Goal: Task Accomplishment & Management: Complete application form

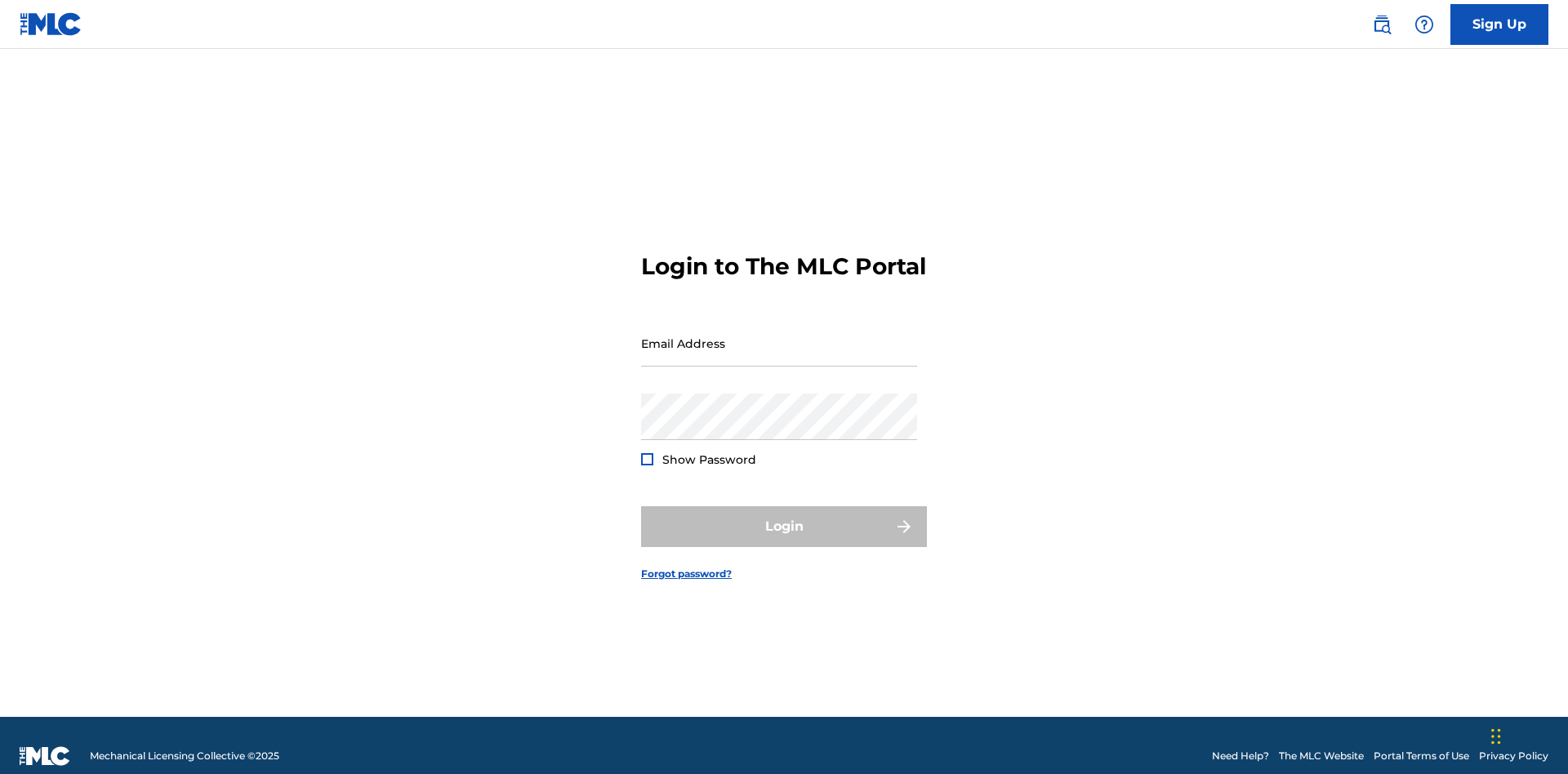
scroll to position [21, 0]
click at [779, 336] on input "Email Address" at bounding box center [779, 343] width 276 height 47
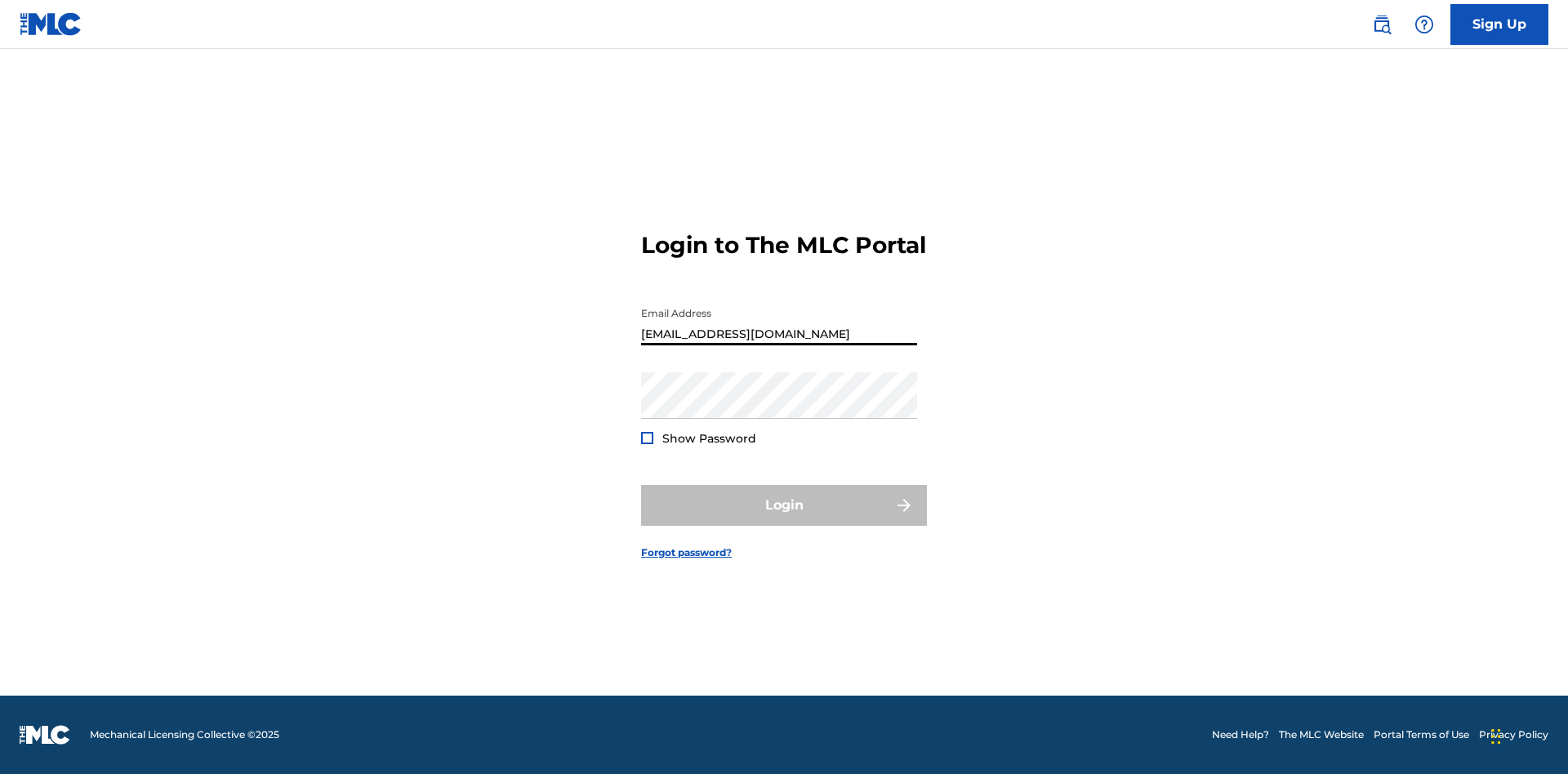
type input "Duke.McTesterson@gmail.com"
click at [784, 520] on button "Login" at bounding box center [784, 505] width 286 height 41
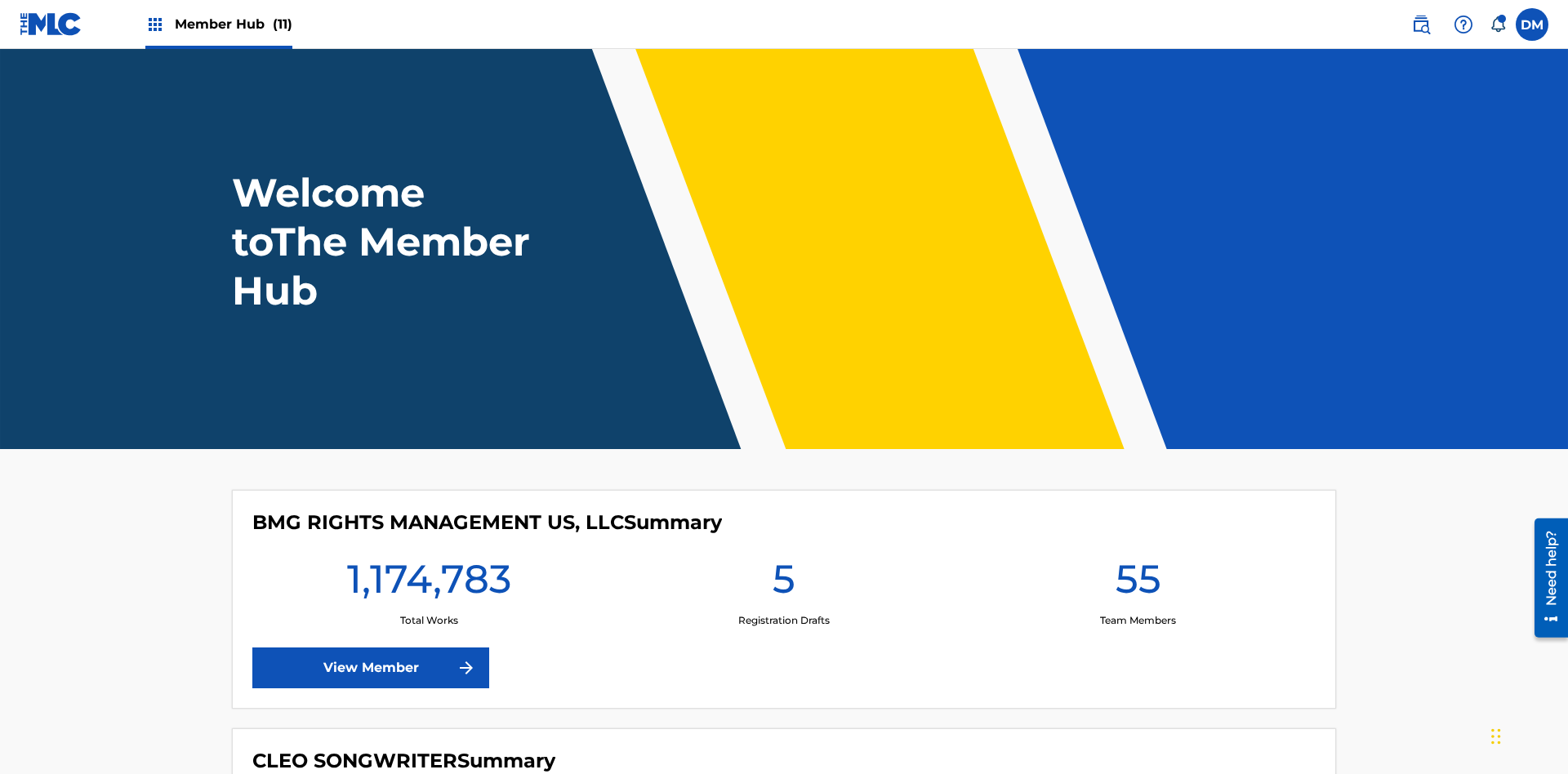
click at [233, 24] on span "Member Hub (11)" at bounding box center [233, 24] width 118 height 18
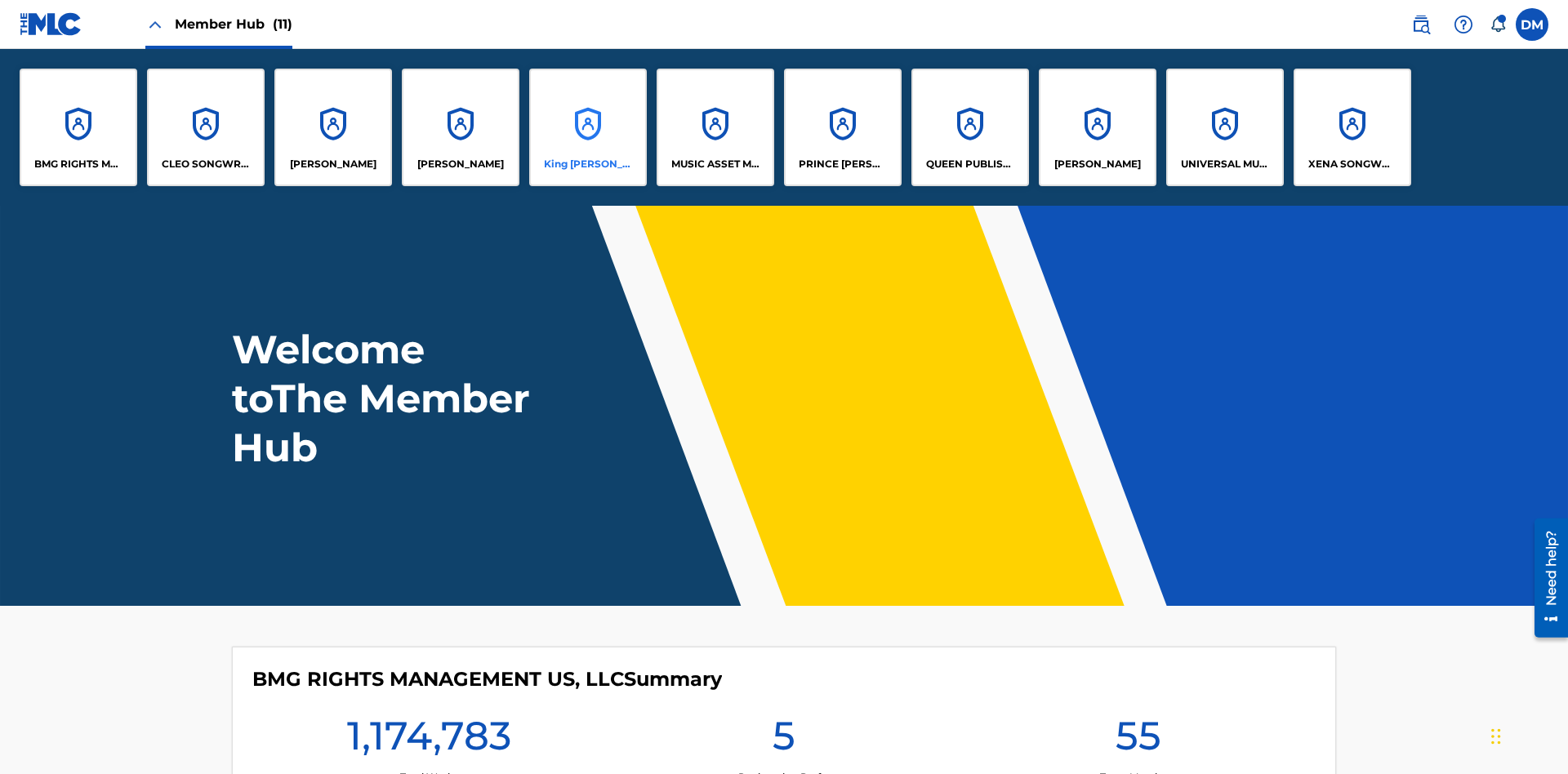
click at [587, 164] on p "King McTesterson" at bounding box center [588, 164] width 89 height 15
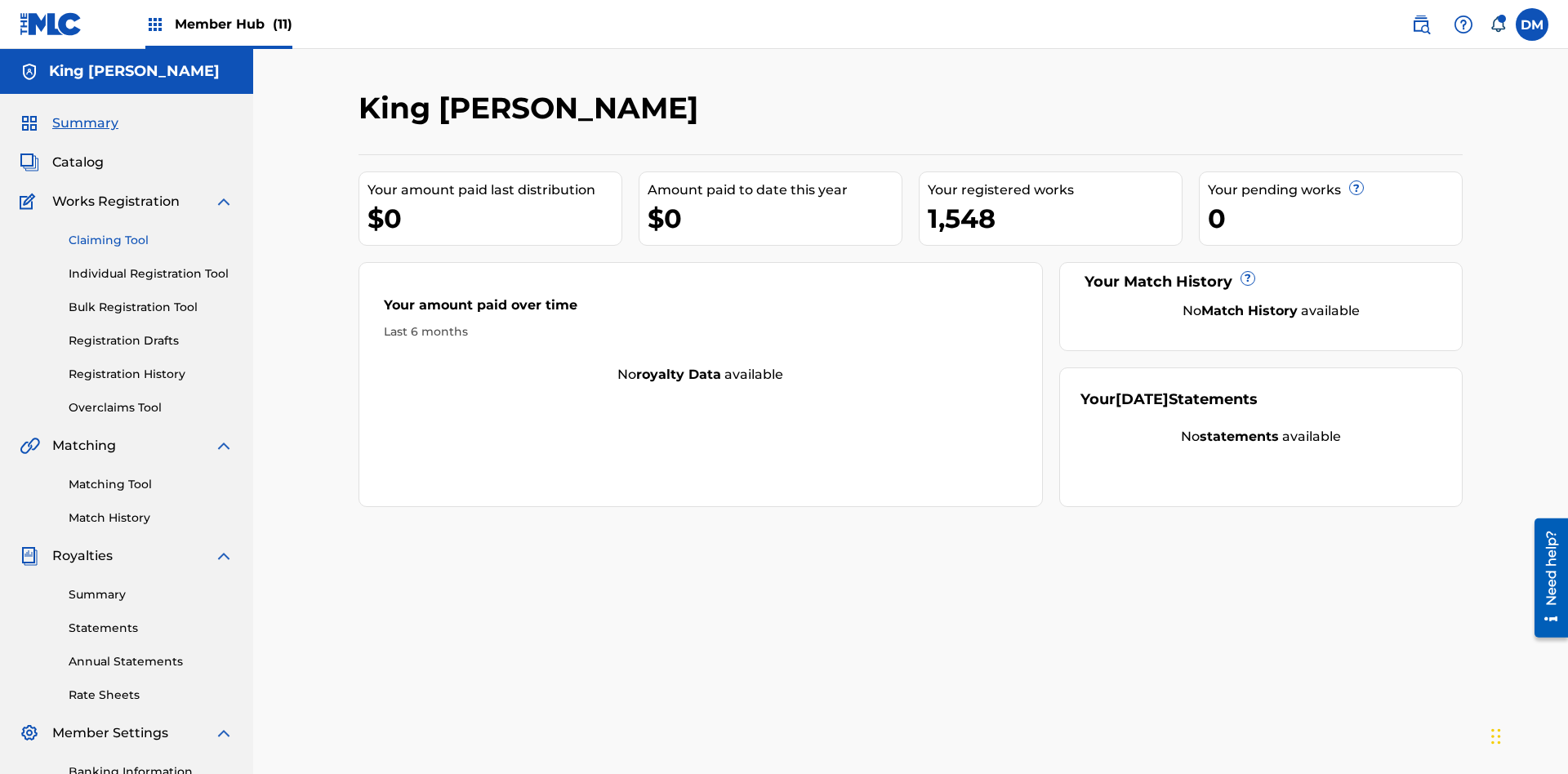
click at [151, 232] on link "Claiming Tool" at bounding box center [151, 240] width 165 height 18
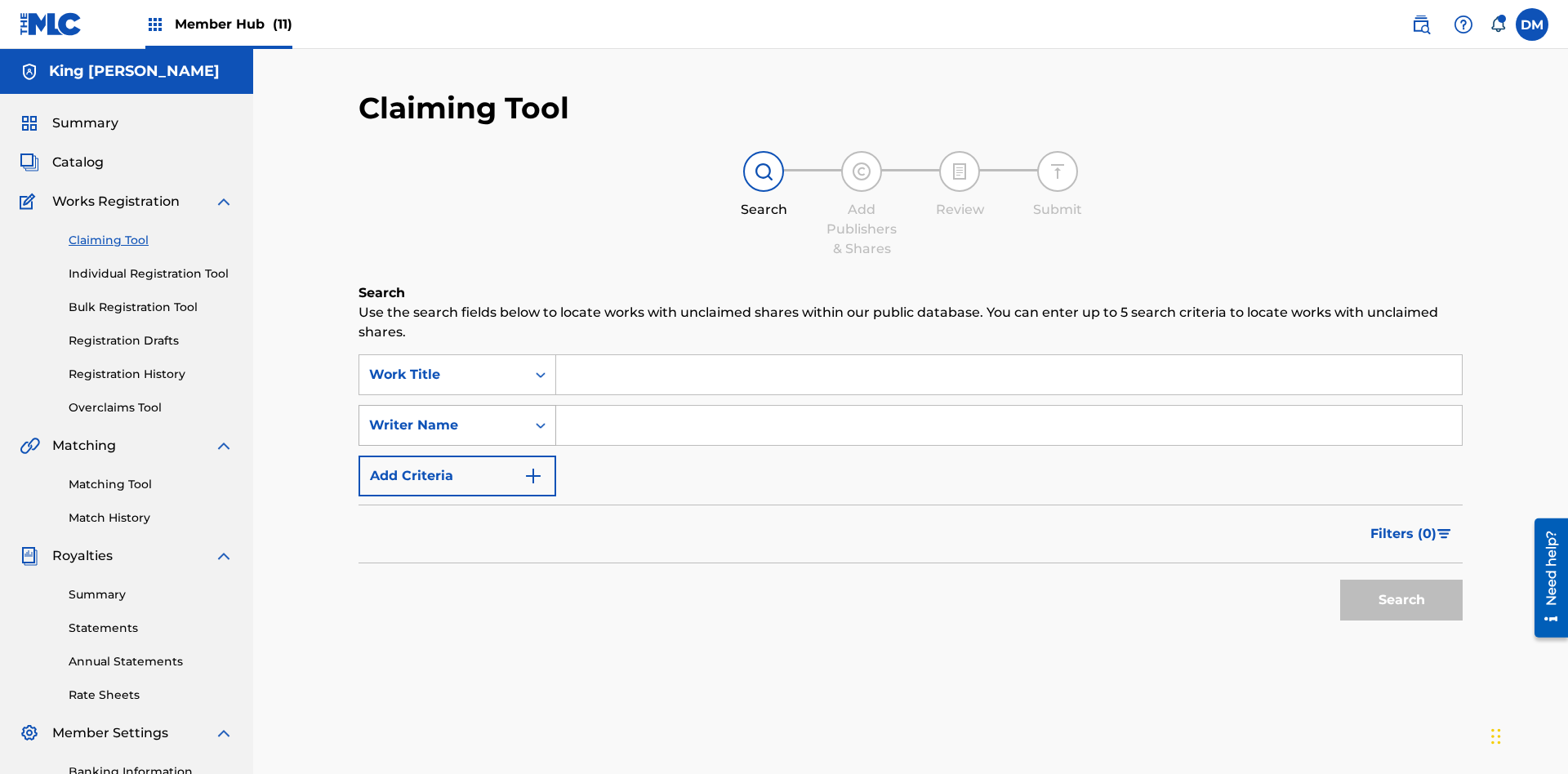
click at [442, 416] on div "Writer Name" at bounding box center [443, 426] width 147 height 19
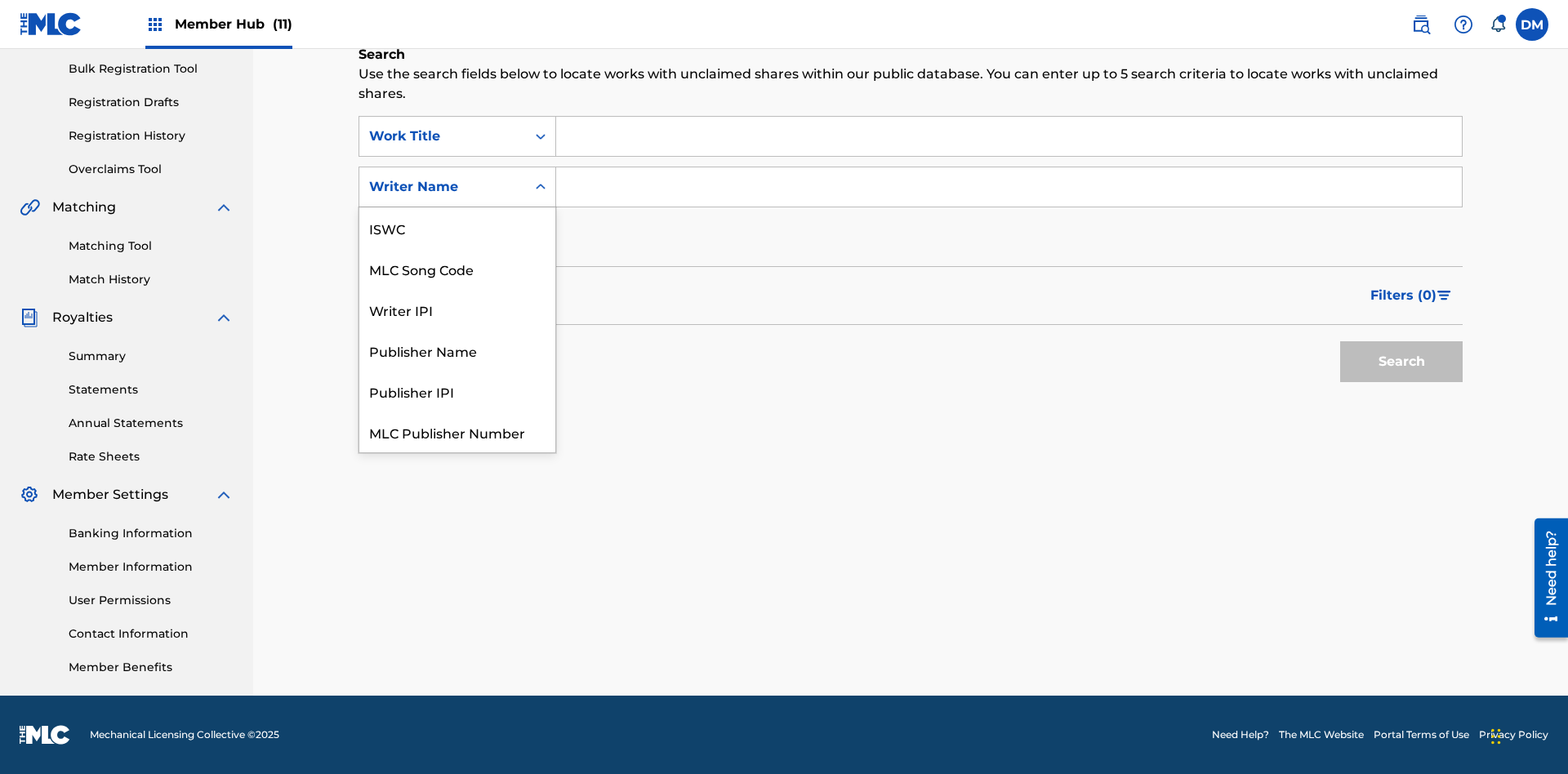
scroll to position [41, 0]
click at [457, 228] on div "MLC Song Code" at bounding box center [457, 227] width 196 height 41
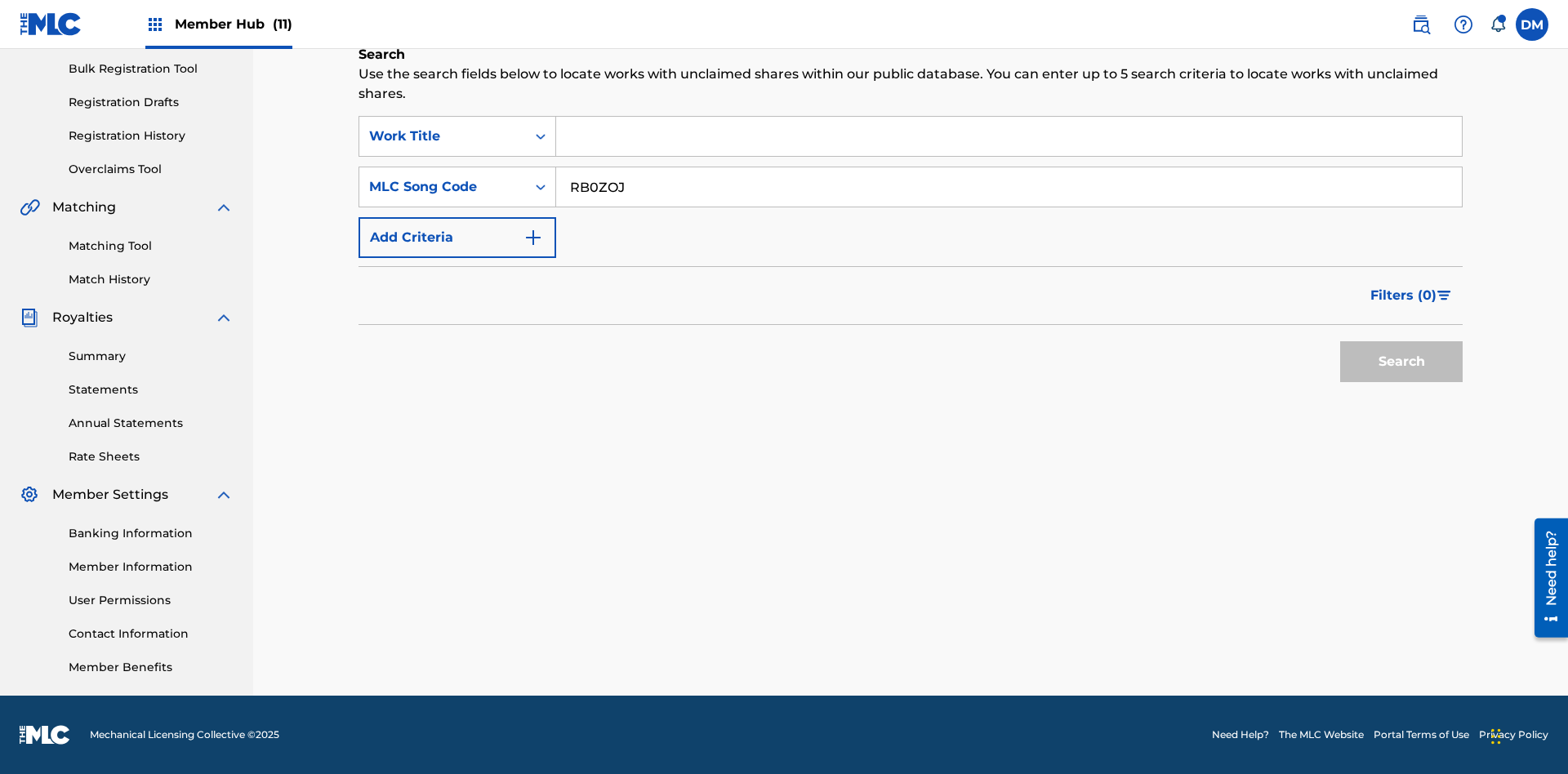
type input "RB0ZOJ"
click at [1401, 362] on button "Search" at bounding box center [1401, 362] width 123 height 41
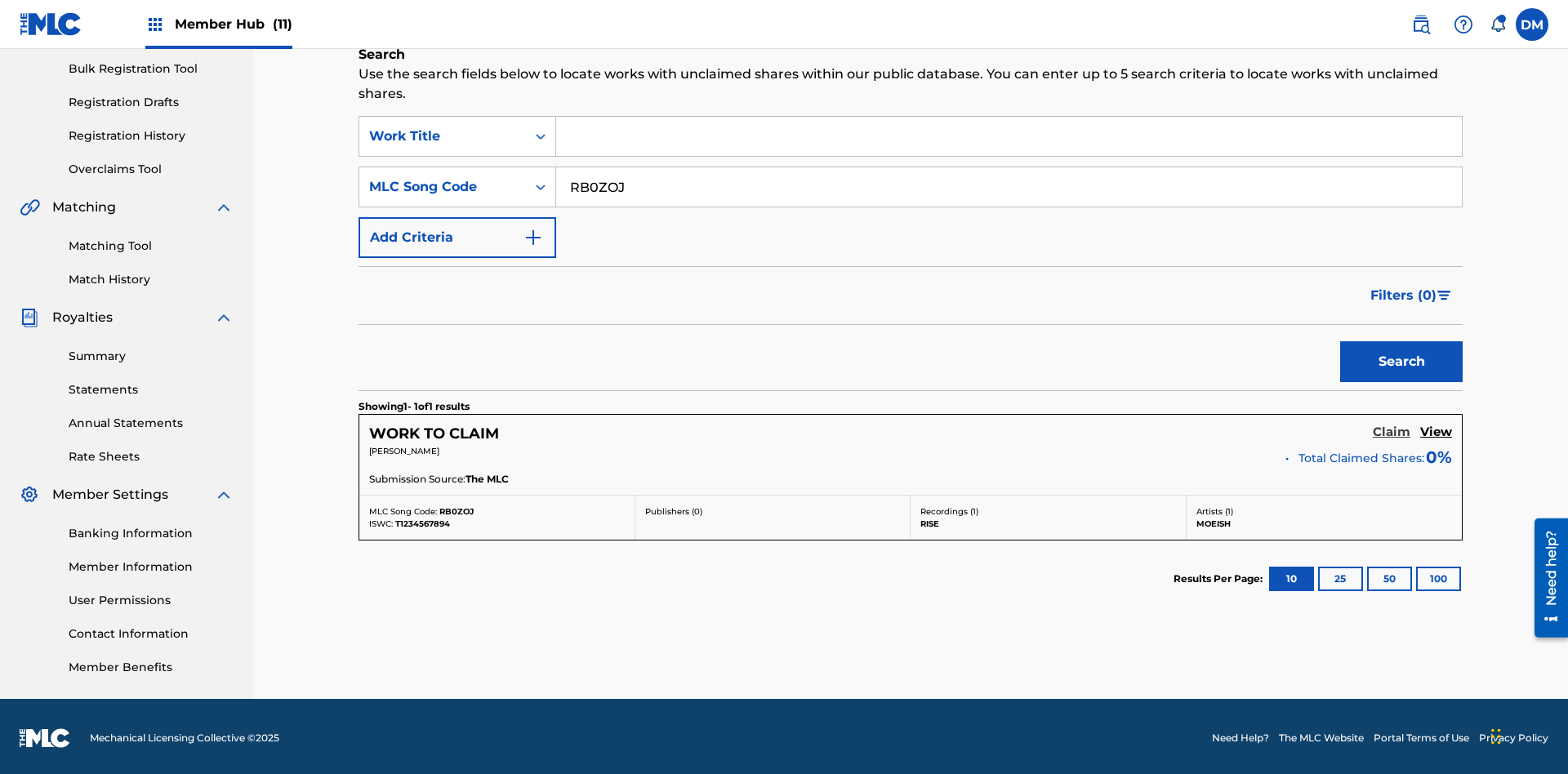
click at [1392, 429] on h5 "Claim" at bounding box center [1392, 433] width 38 height 16
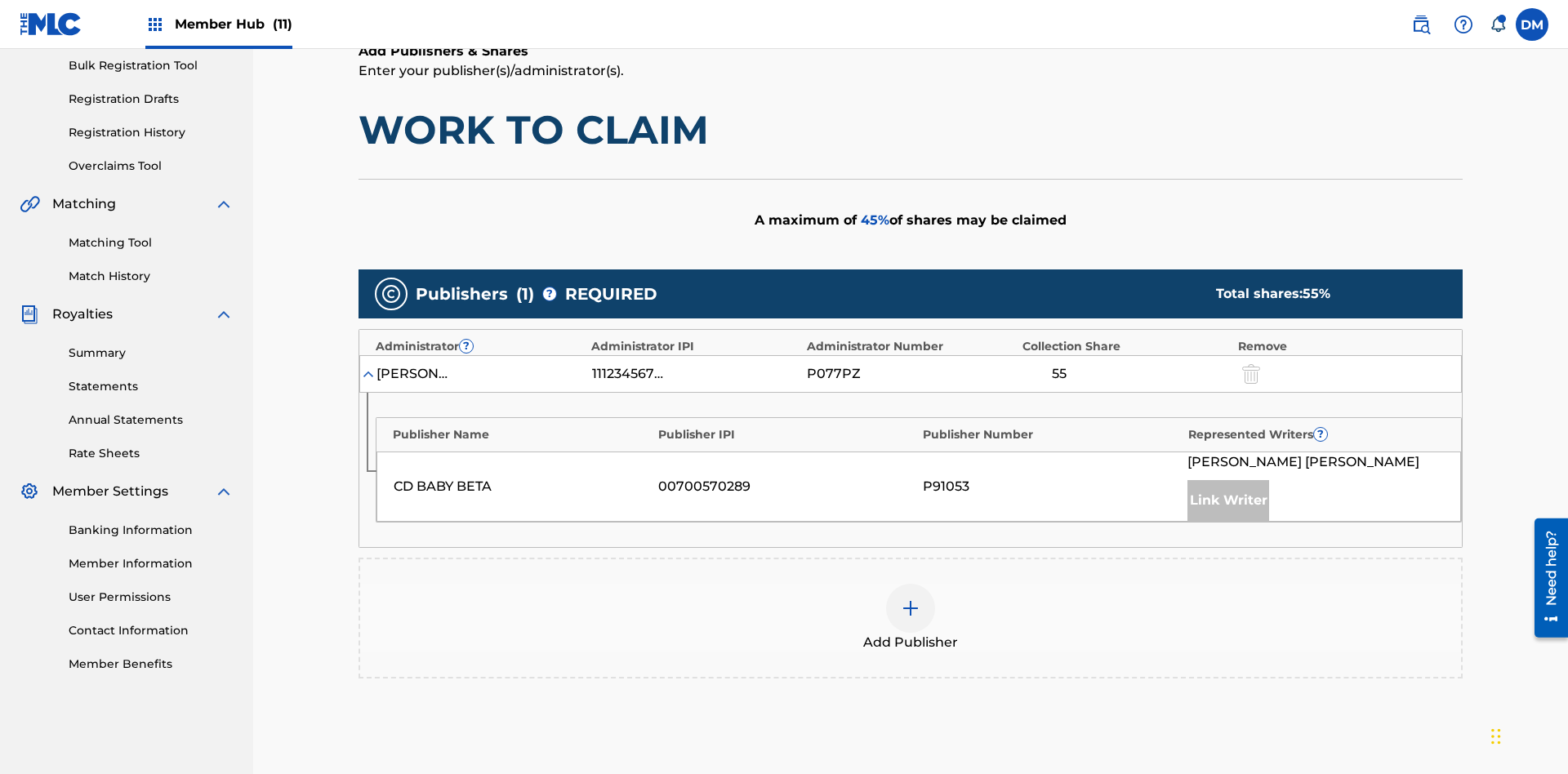
click at [911, 598] on img at bounding box center [911, 608] width 19 height 19
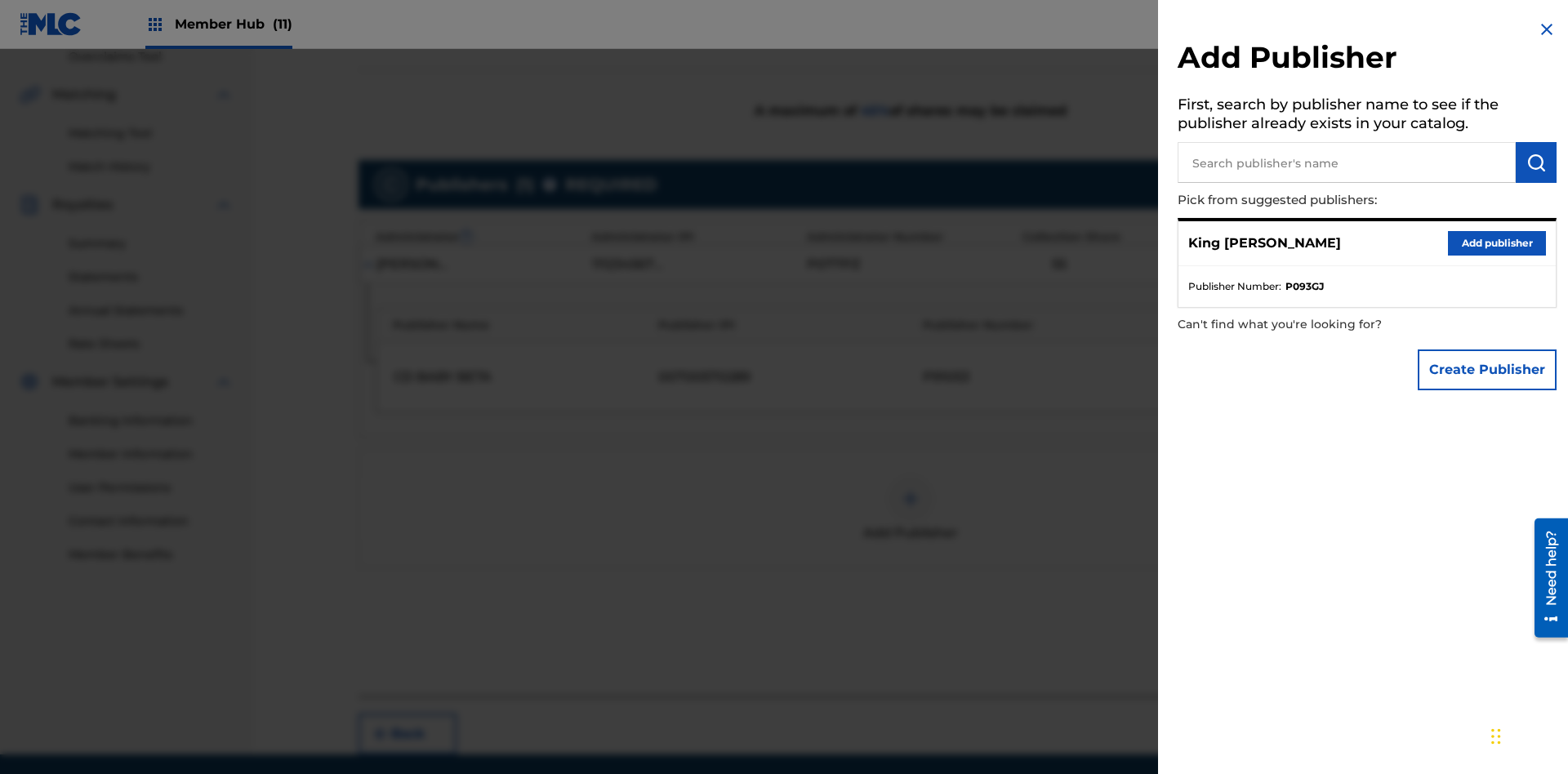
click at [1347, 162] on input "text" at bounding box center [1346, 162] width 338 height 41
type input "Test2025.09.29.04.42.32"
click at [1536, 162] on img "submit" at bounding box center [1536, 162] width 19 height 19
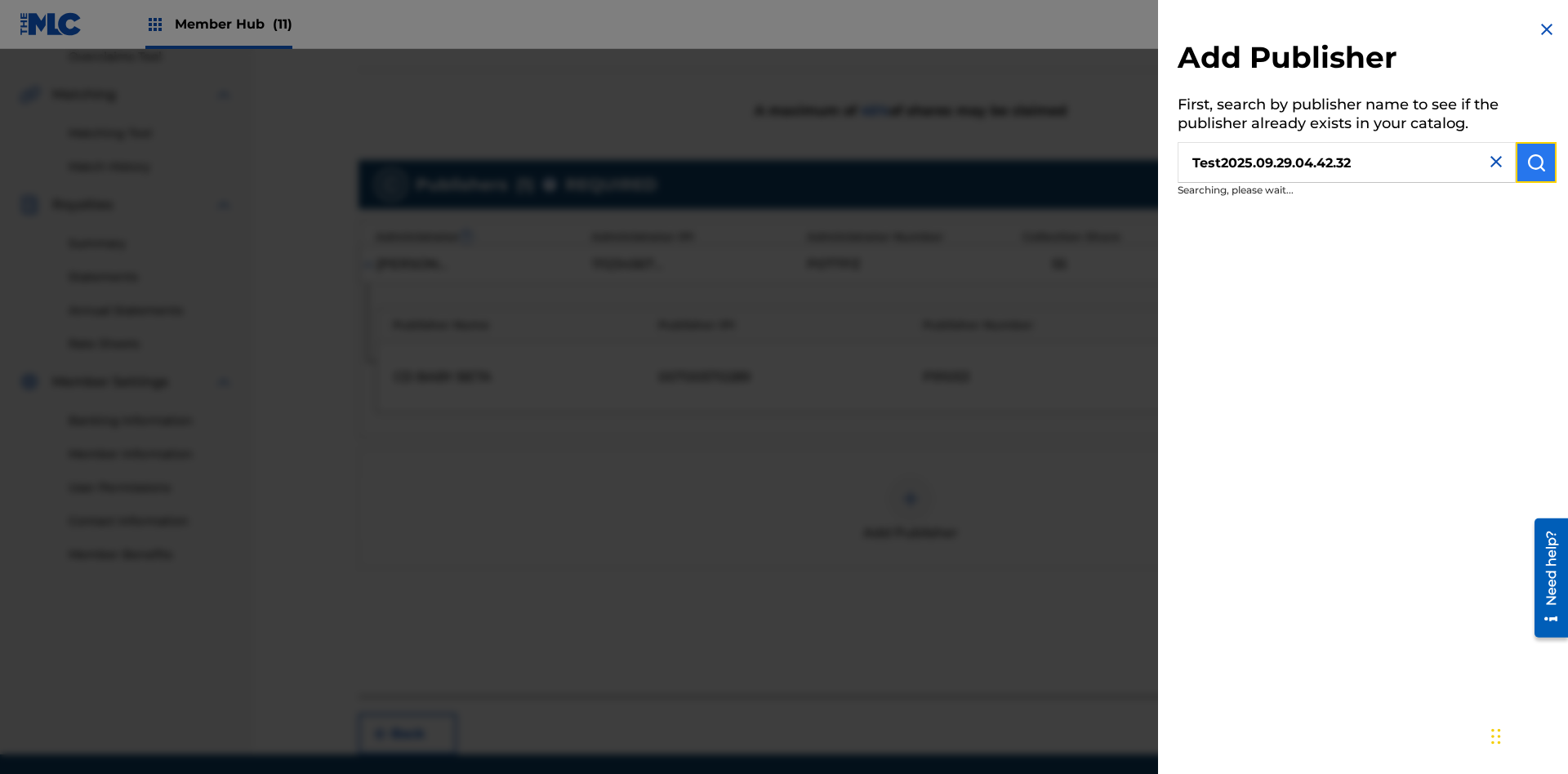
scroll to position [410, 0]
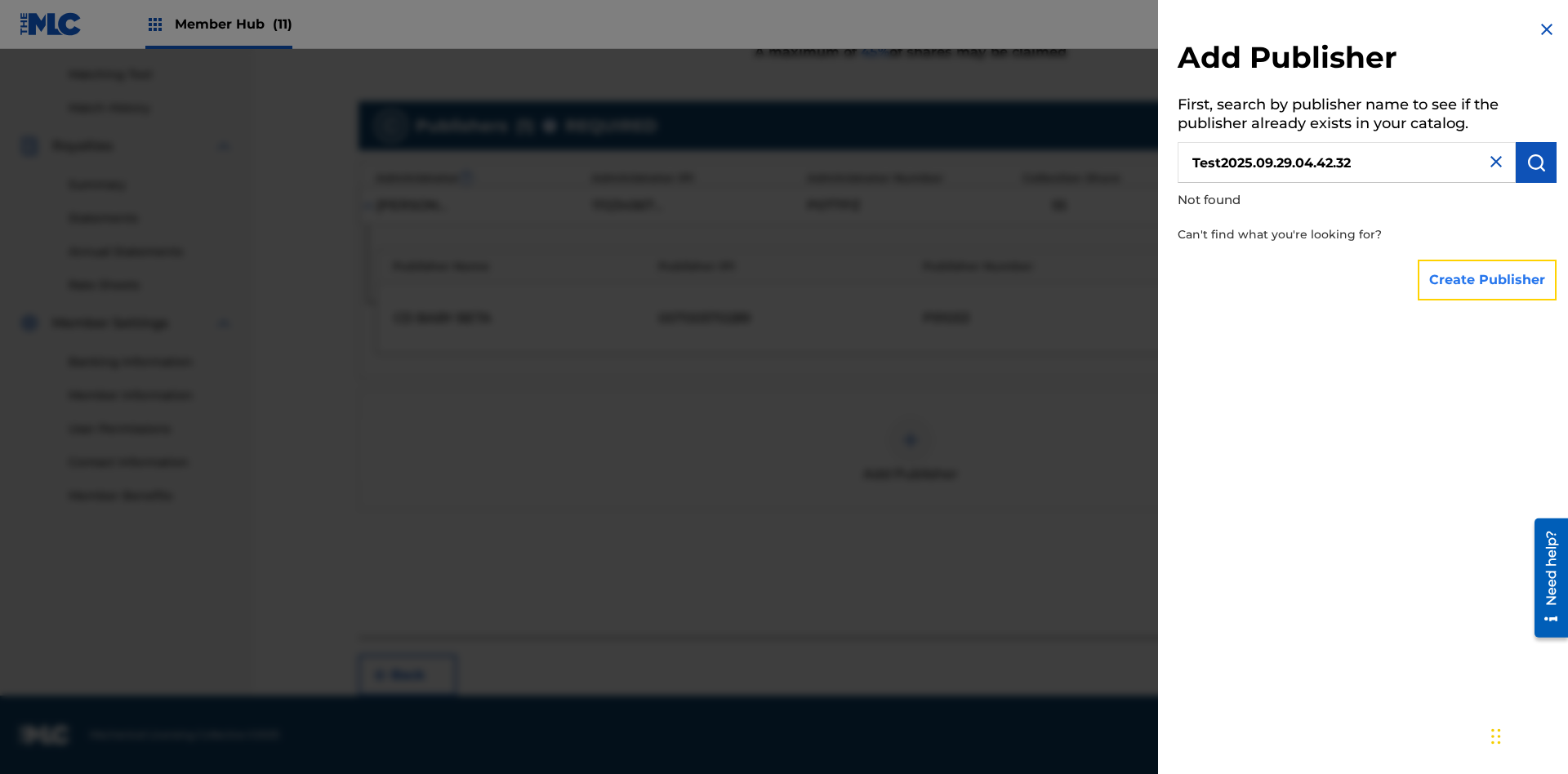
click at [1488, 279] on button "Create Publisher" at bounding box center [1487, 280] width 139 height 41
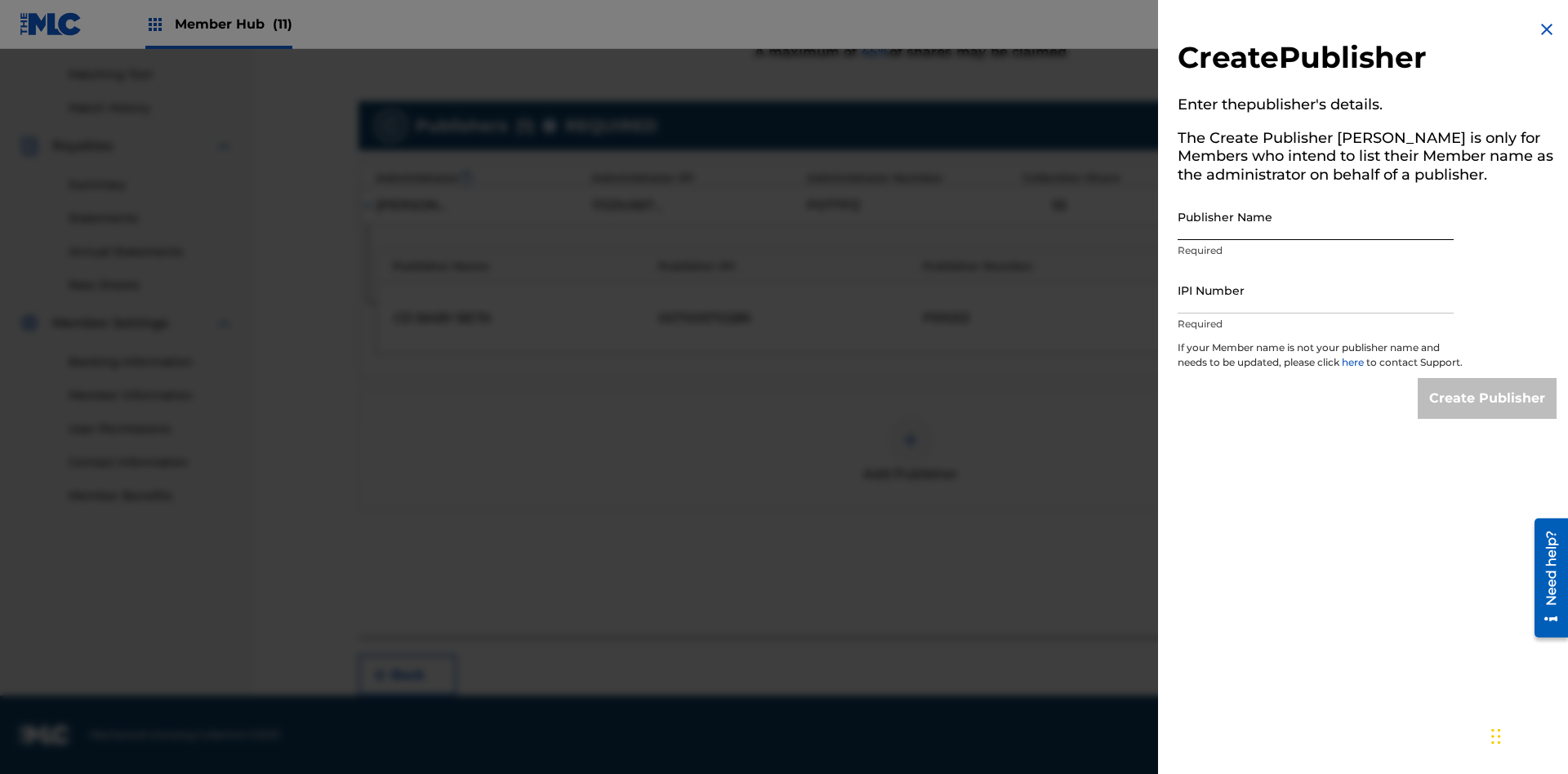
click at [1315, 217] on input "Publisher Name" at bounding box center [1315, 217] width 276 height 47
click at [1315, 290] on input "IPI Number" at bounding box center [1315, 290] width 276 height 47
click at [1488, 413] on input "Create Publisher" at bounding box center [1487, 398] width 139 height 41
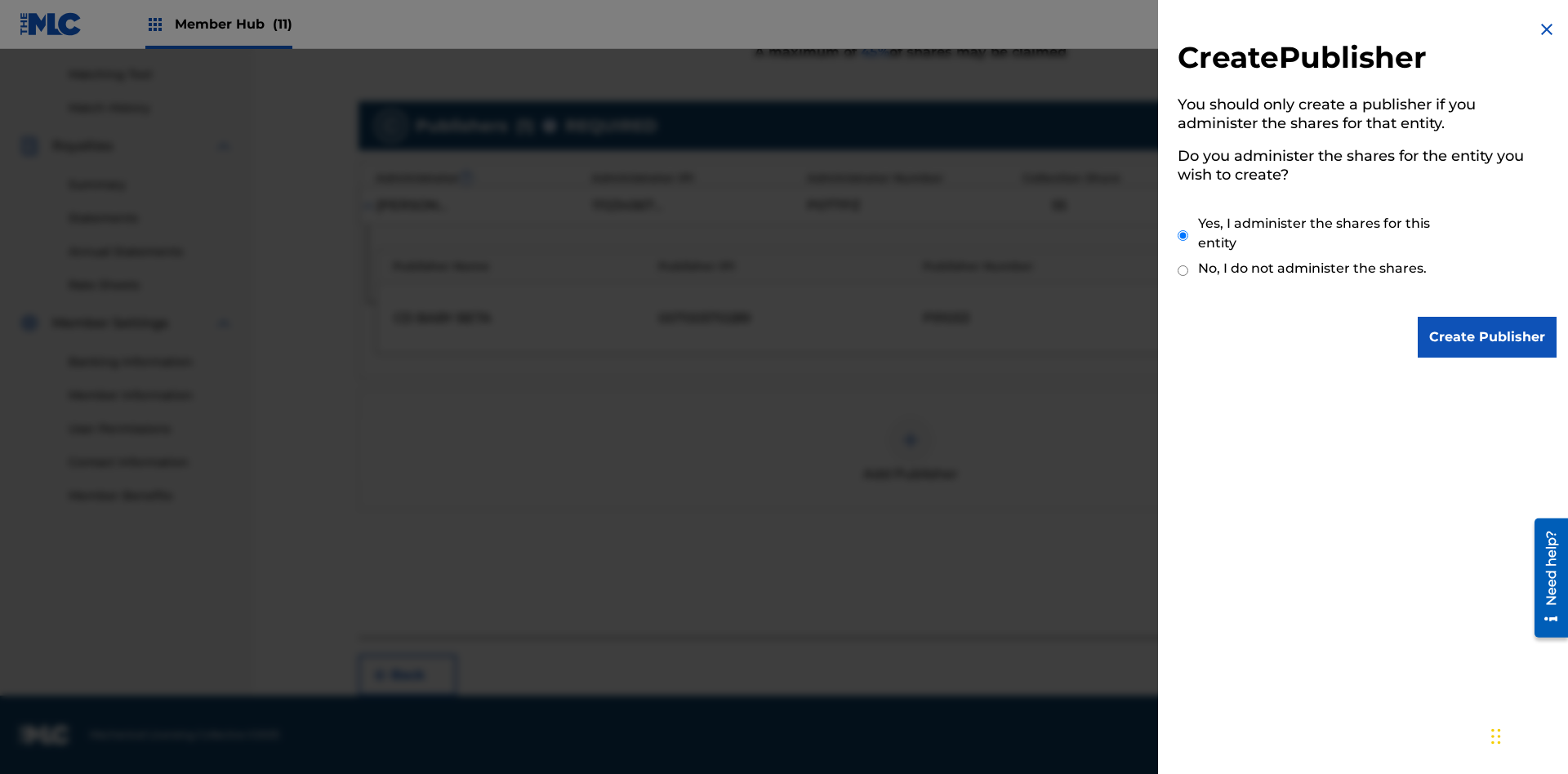
click at [1184, 235] on input "Yes, I administer the shares for this entity" at bounding box center [1183, 236] width 11 height 35
click at [1488, 337] on input "Create Publisher" at bounding box center [1487, 337] width 139 height 41
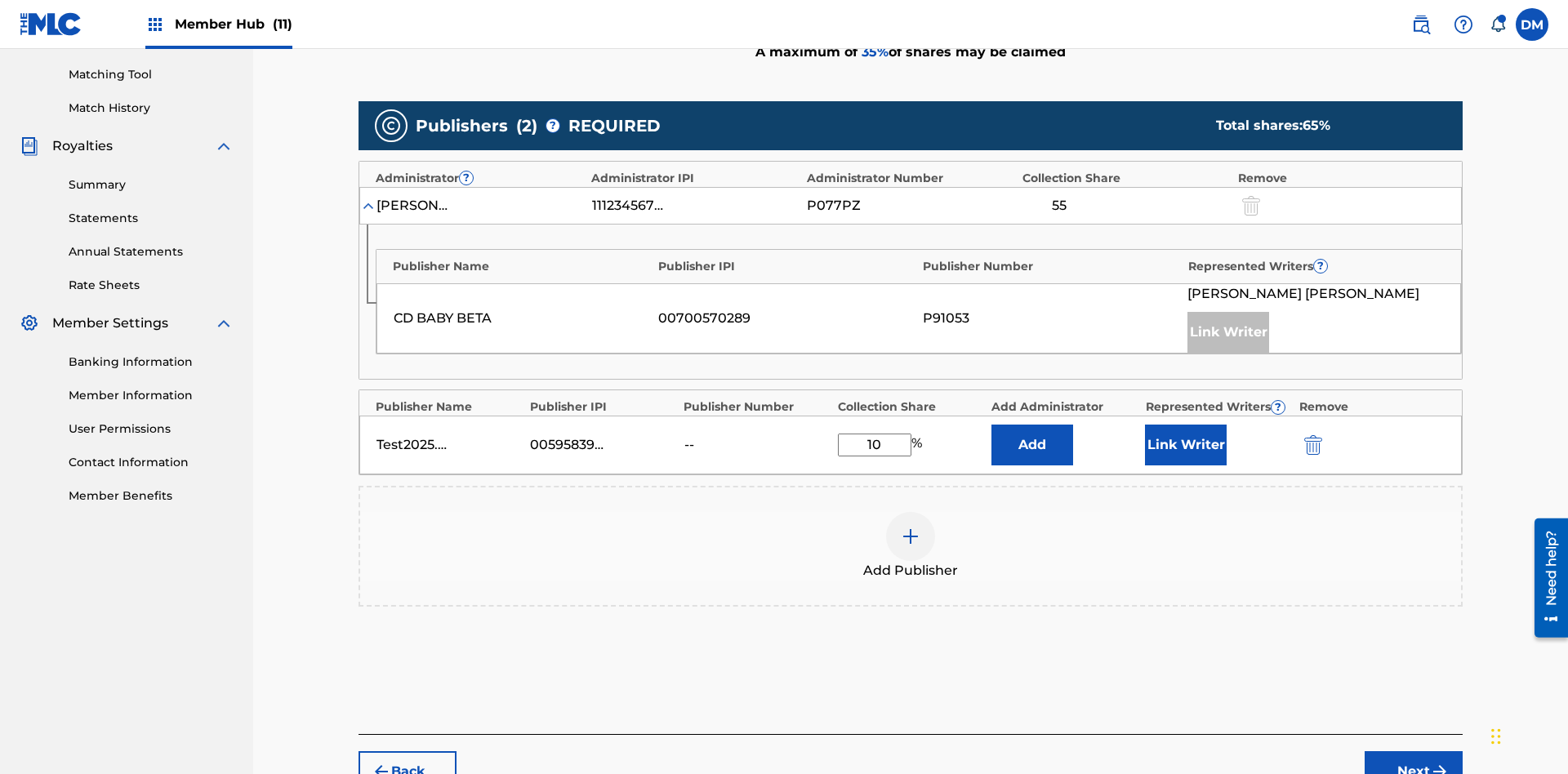
scroll to position [506, 0]
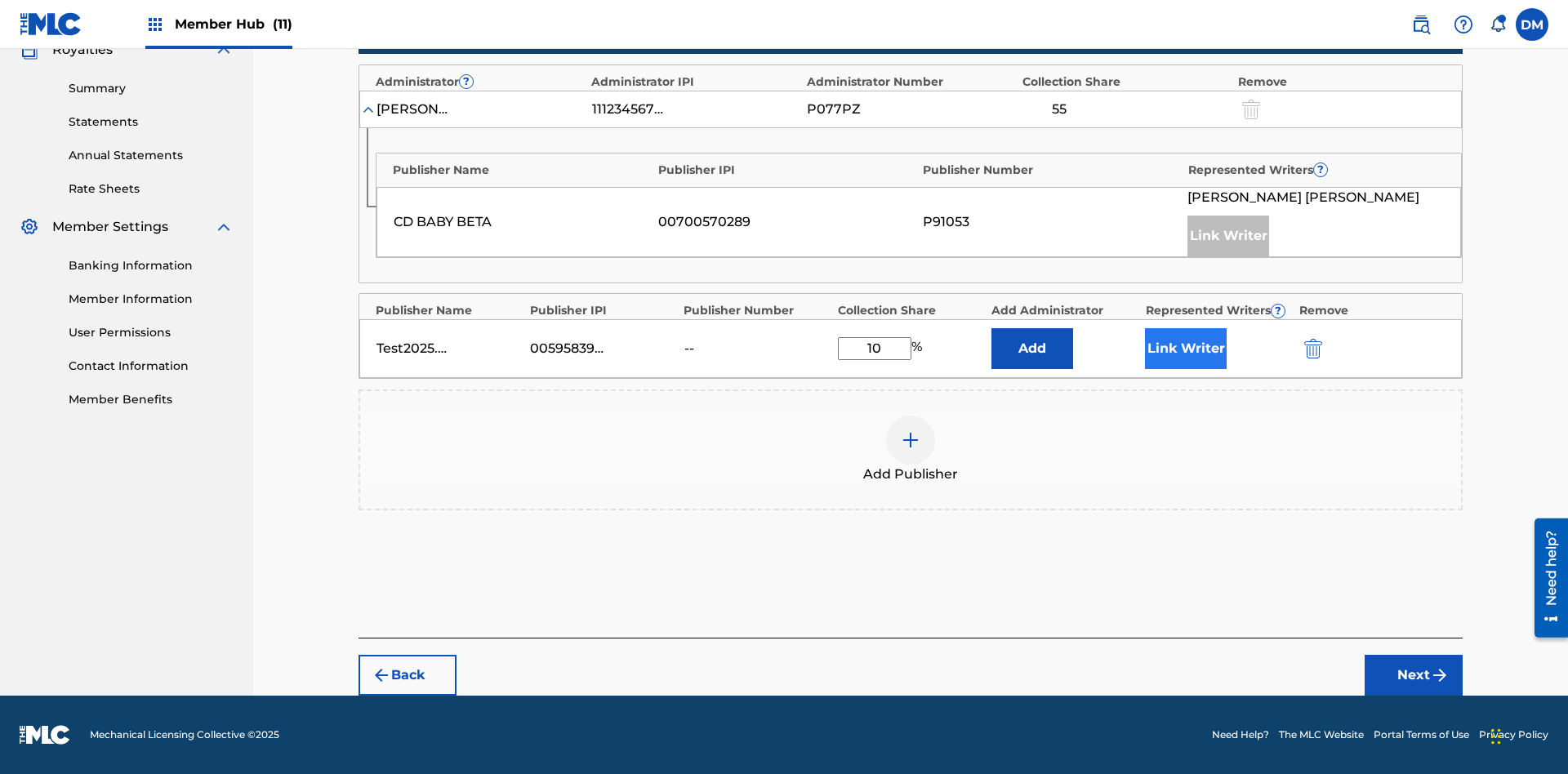
type input "10"
click at [1185, 348] on button "Link Writer" at bounding box center [1185, 348] width 82 height 41
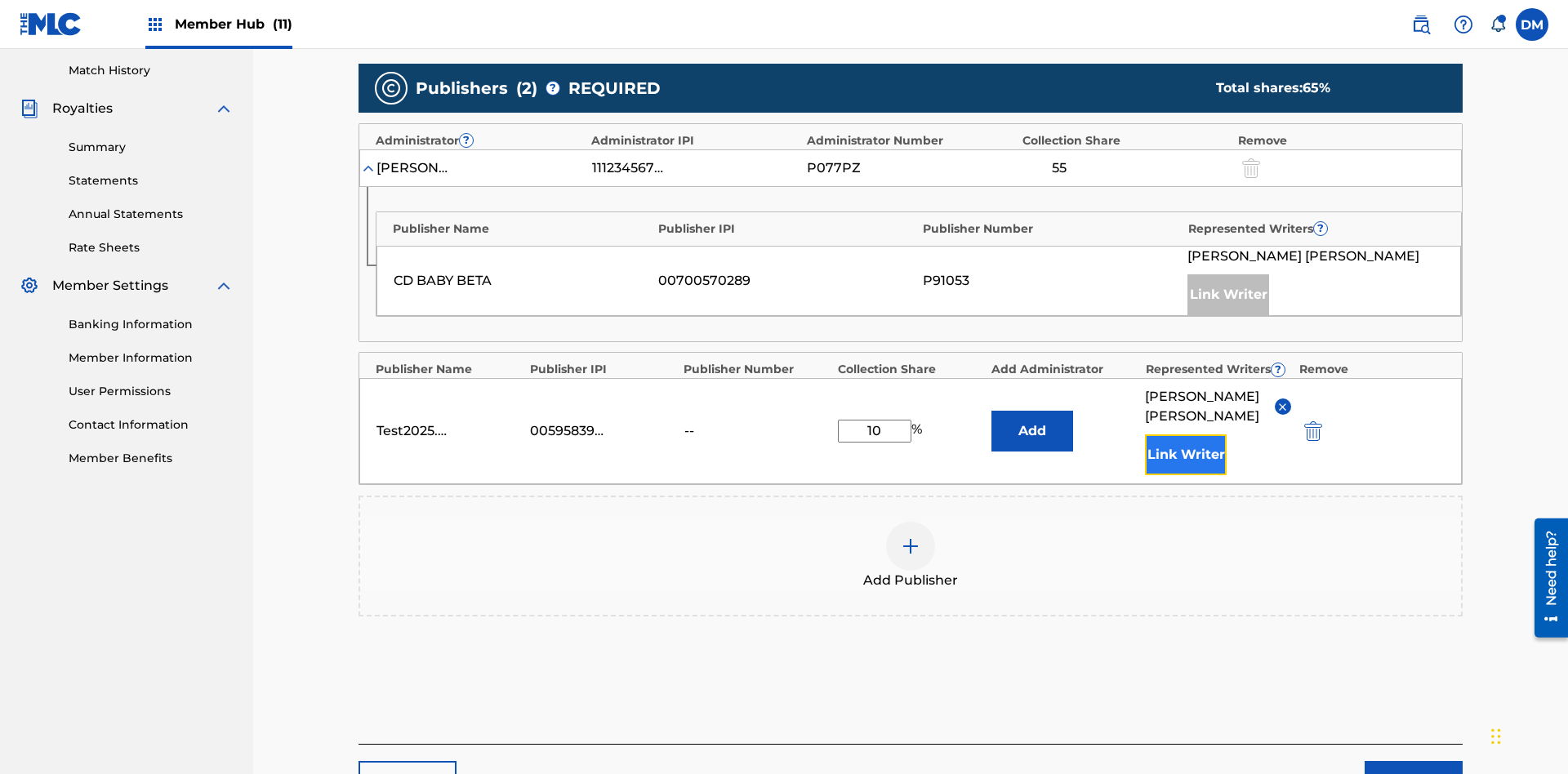
click at [1185, 434] on button "Link Writer" at bounding box center [1185, 455] width 82 height 41
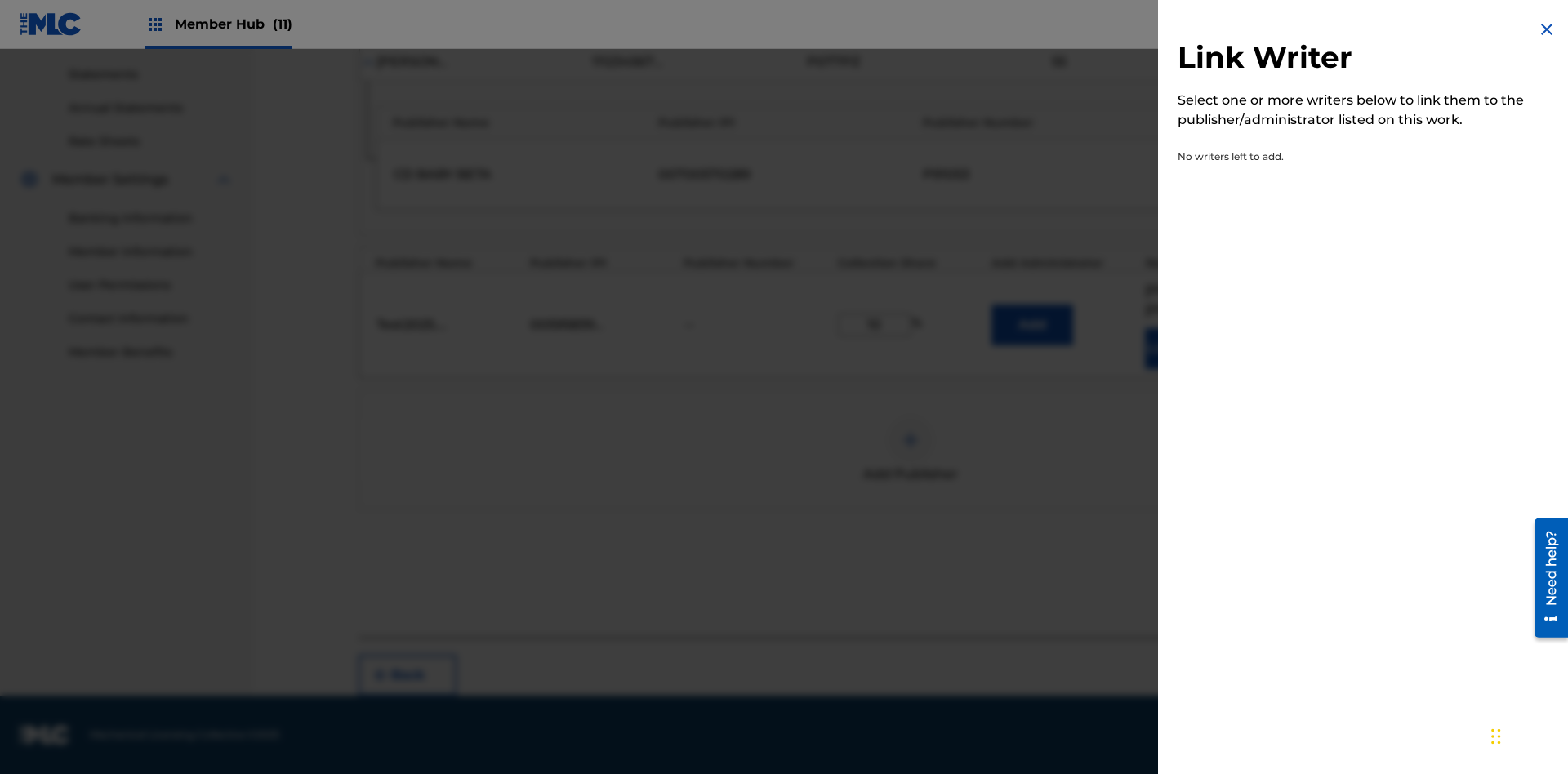
click at [1547, 30] on img at bounding box center [1547, 29] width 19 height 19
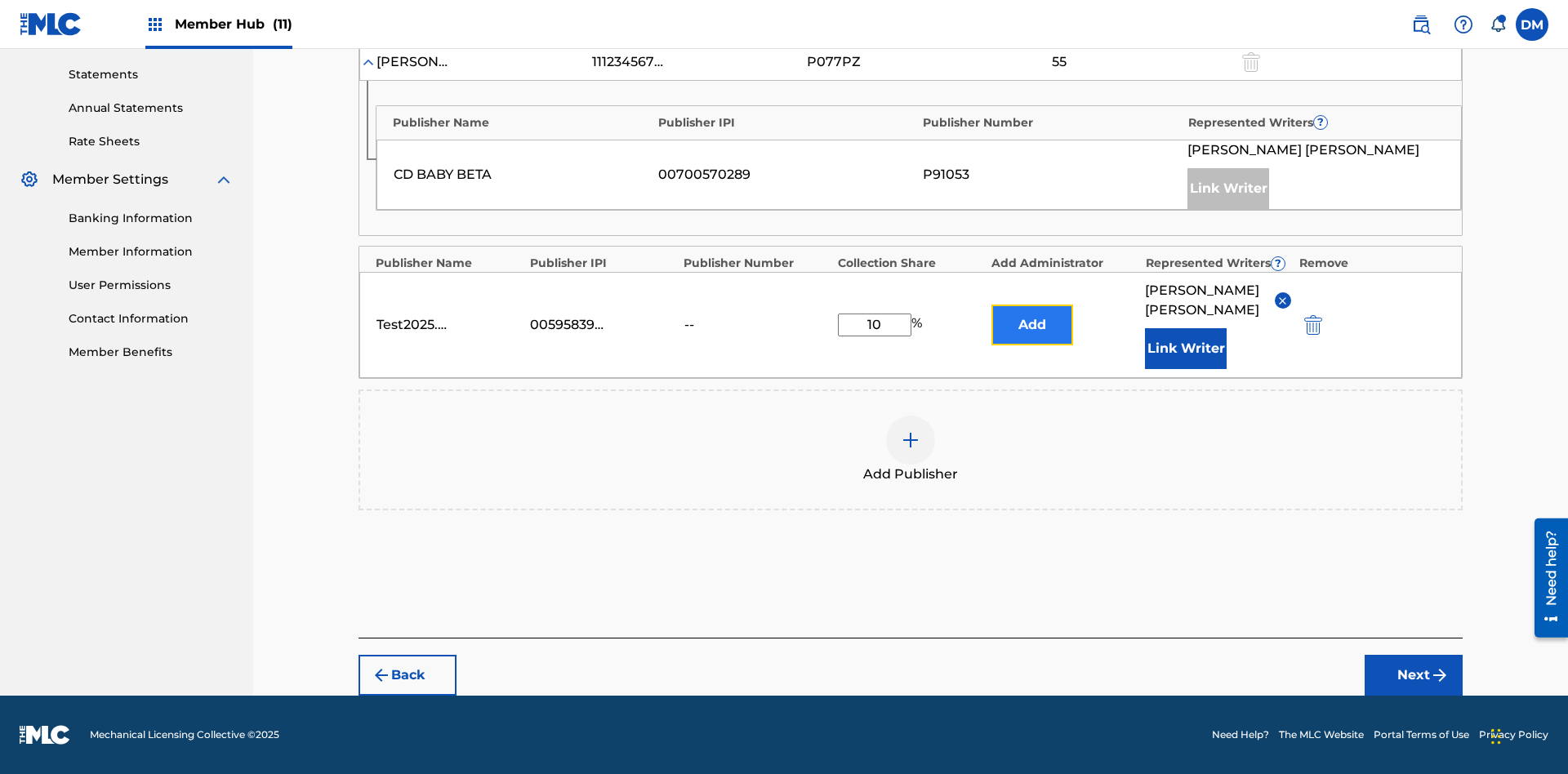
click at [1032, 325] on button "Add" at bounding box center [1032, 325] width 82 height 41
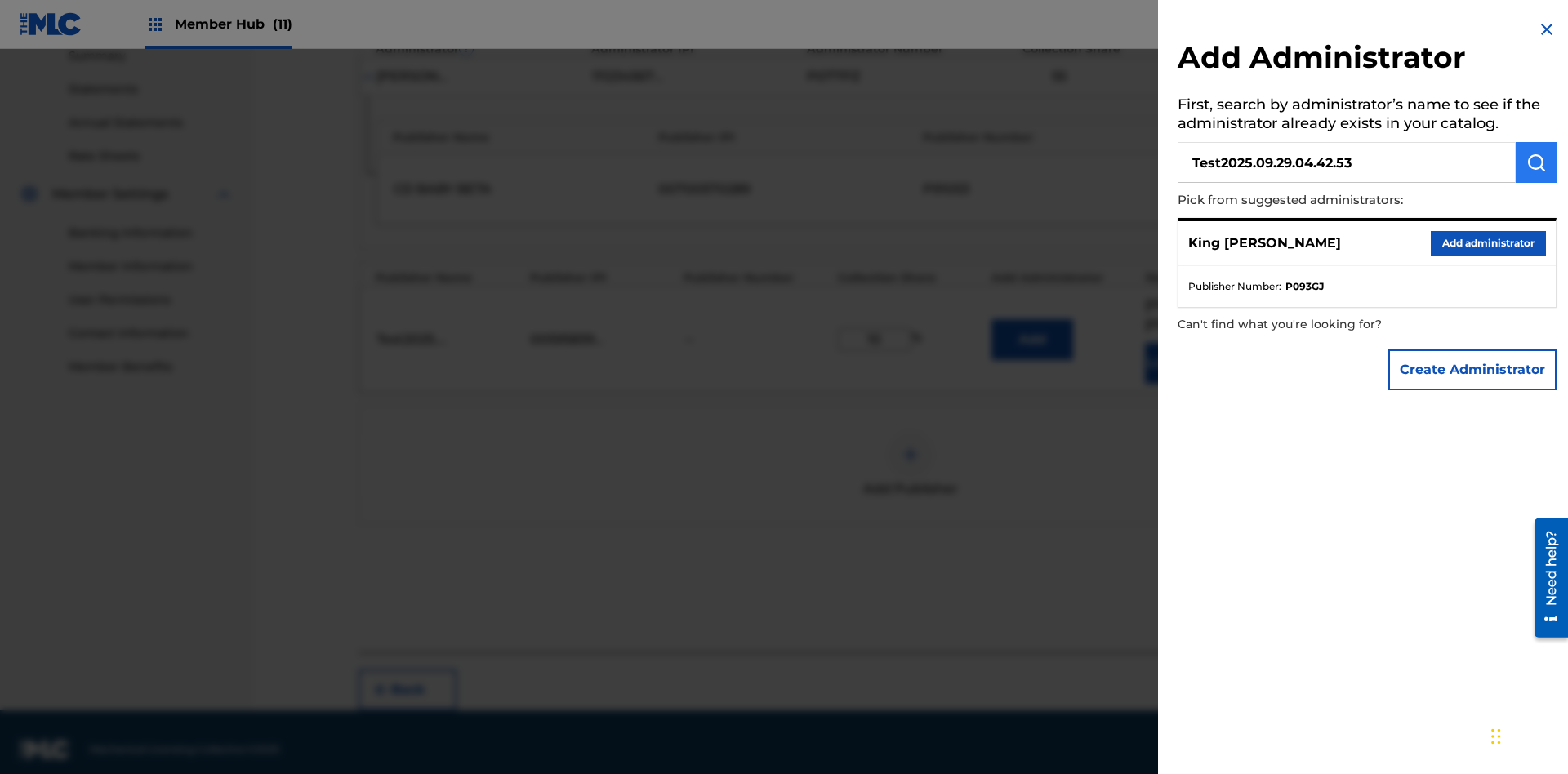
type input "Test2025.09.29.04.42.53"
click at [1536, 162] on img "submit" at bounding box center [1536, 162] width 19 height 19
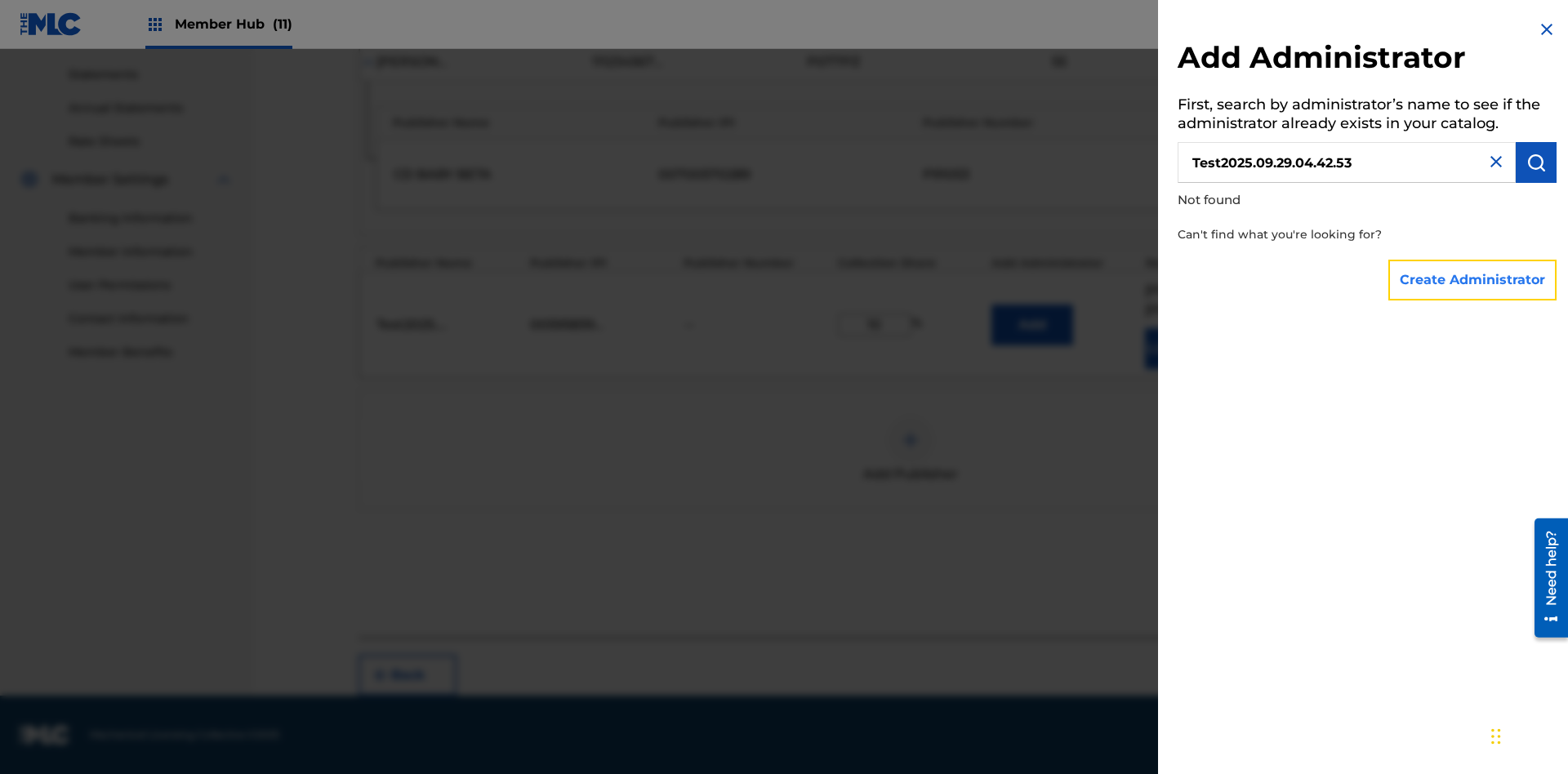
click at [1473, 279] on button "Create Administrator" at bounding box center [1472, 280] width 168 height 41
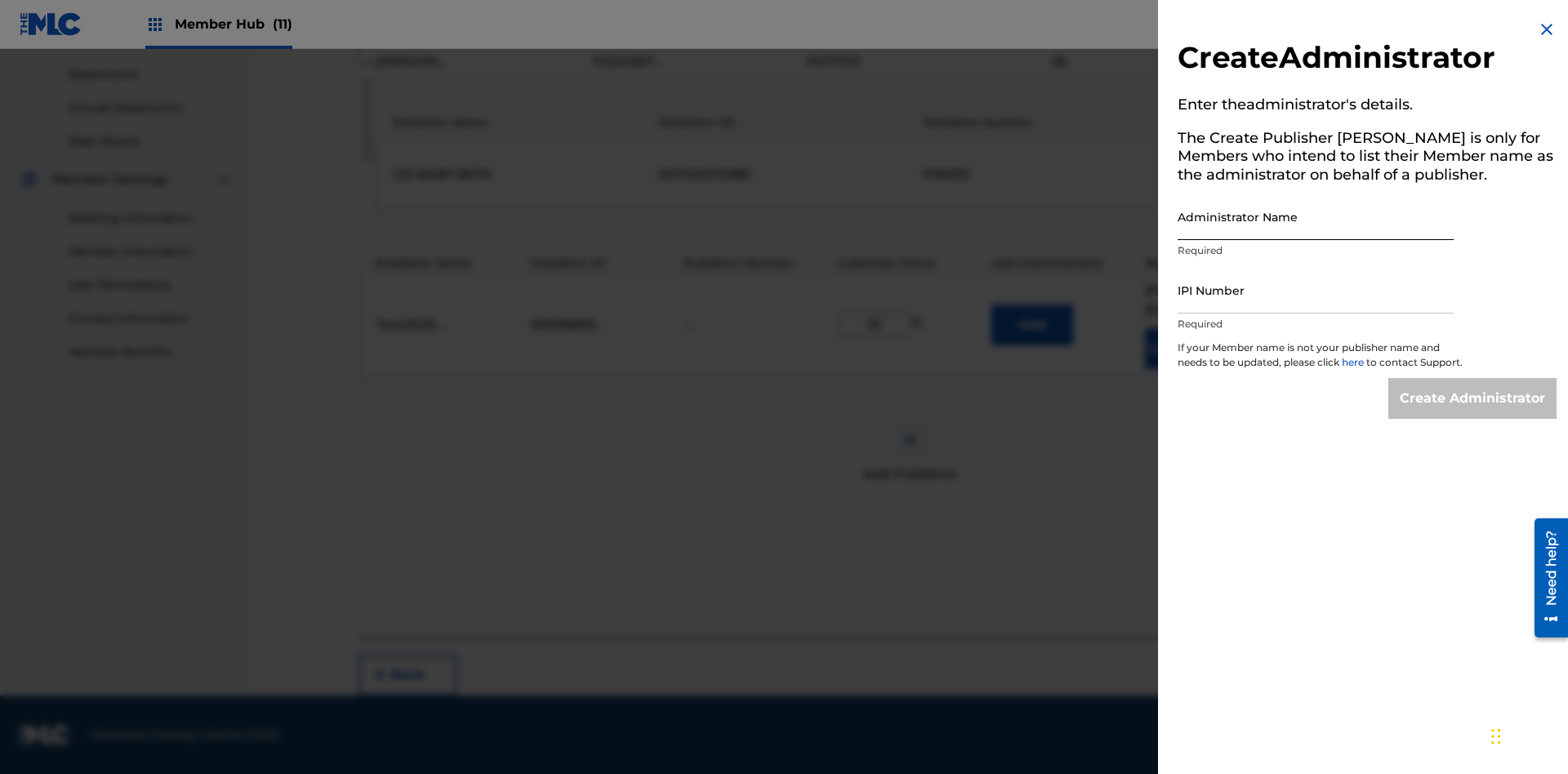
click at [1315, 217] on input "Administrator Name" at bounding box center [1315, 217] width 276 height 47
type input "Test2025.09.29.04.42.56"
click at [1315, 290] on input "IPI Number" at bounding box center [1315, 290] width 276 height 47
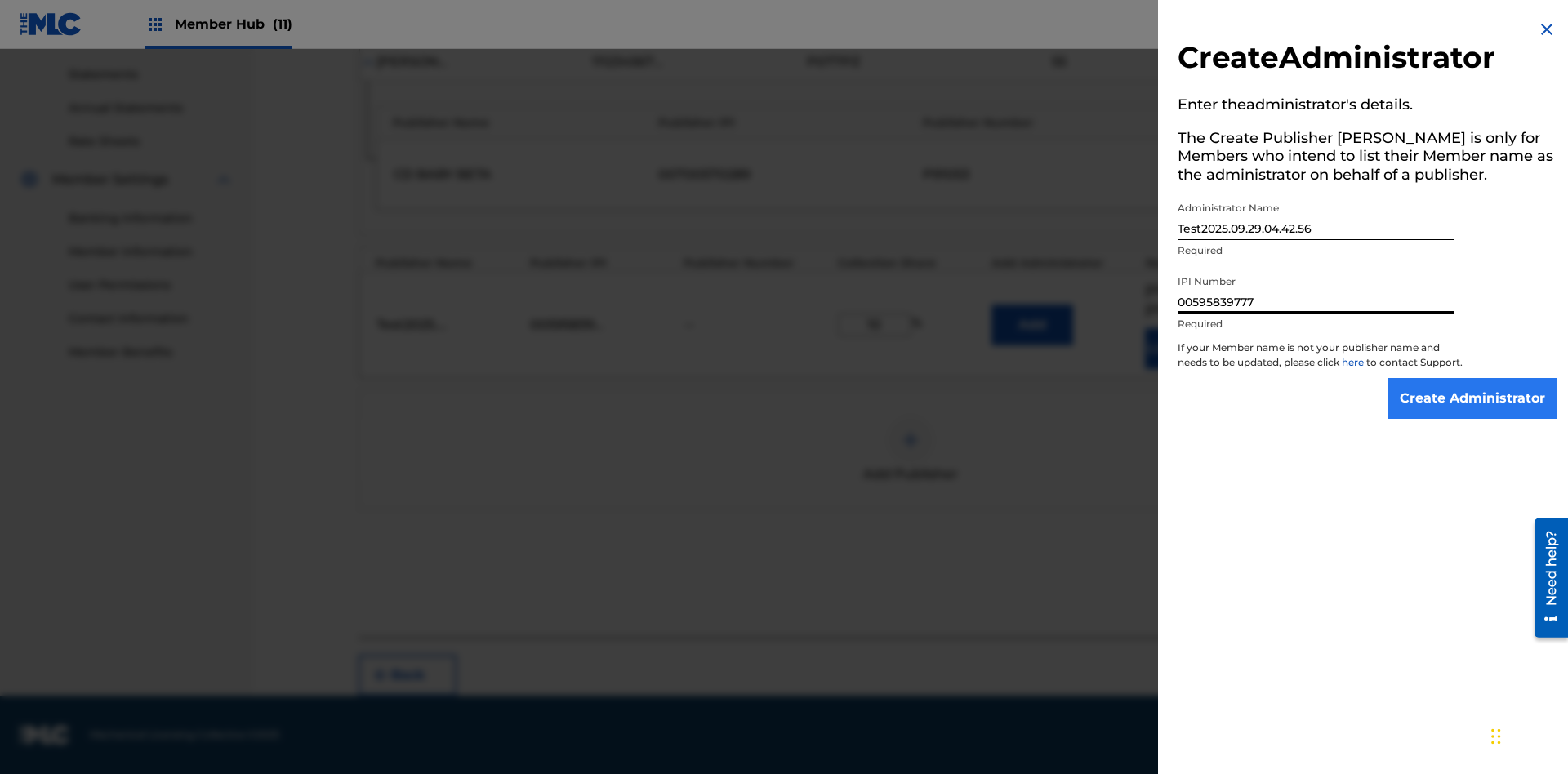
type input "00595839777"
click at [1473, 413] on input "Create Administrator" at bounding box center [1472, 398] width 168 height 41
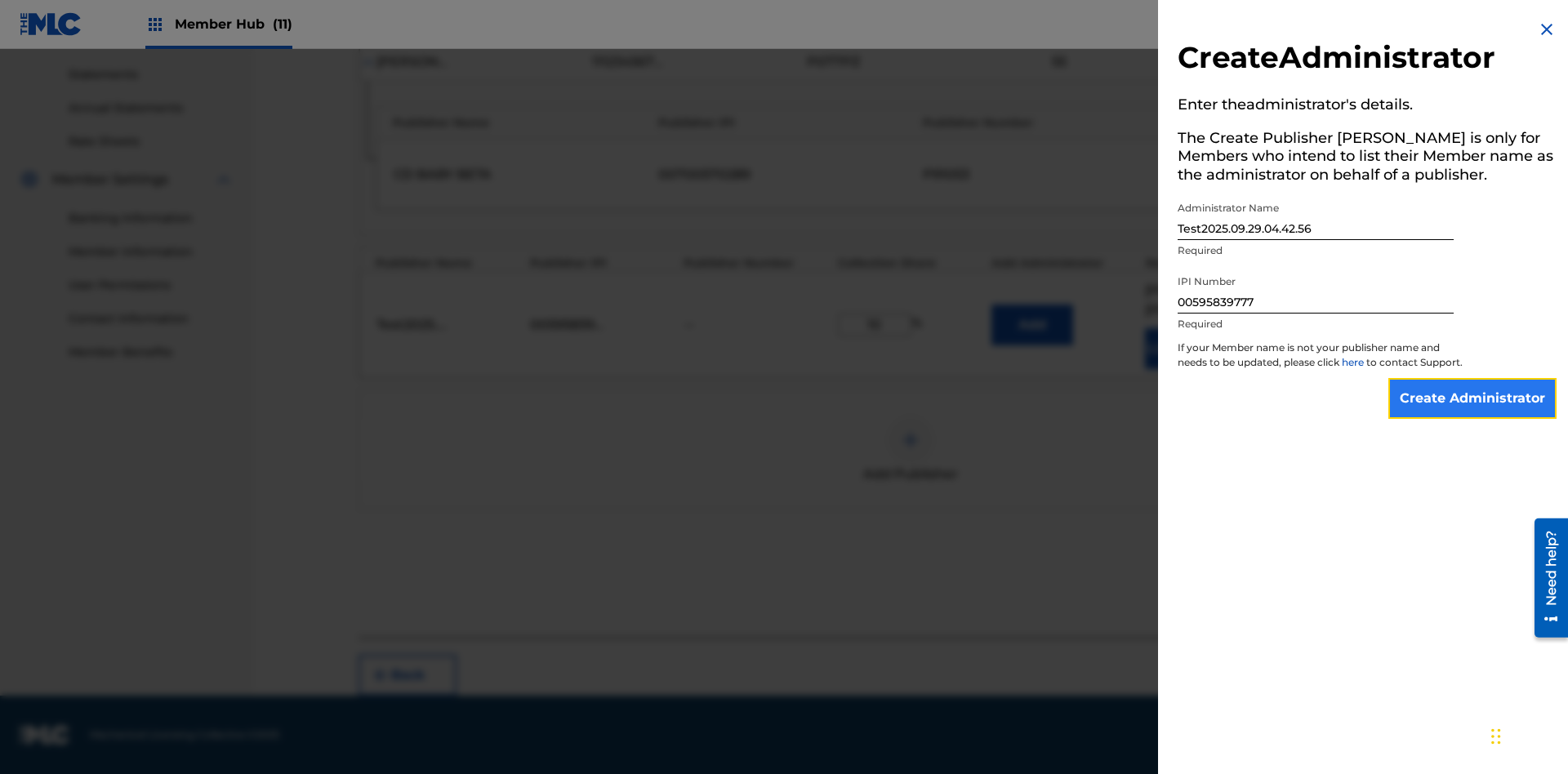
scroll to position [606, 0]
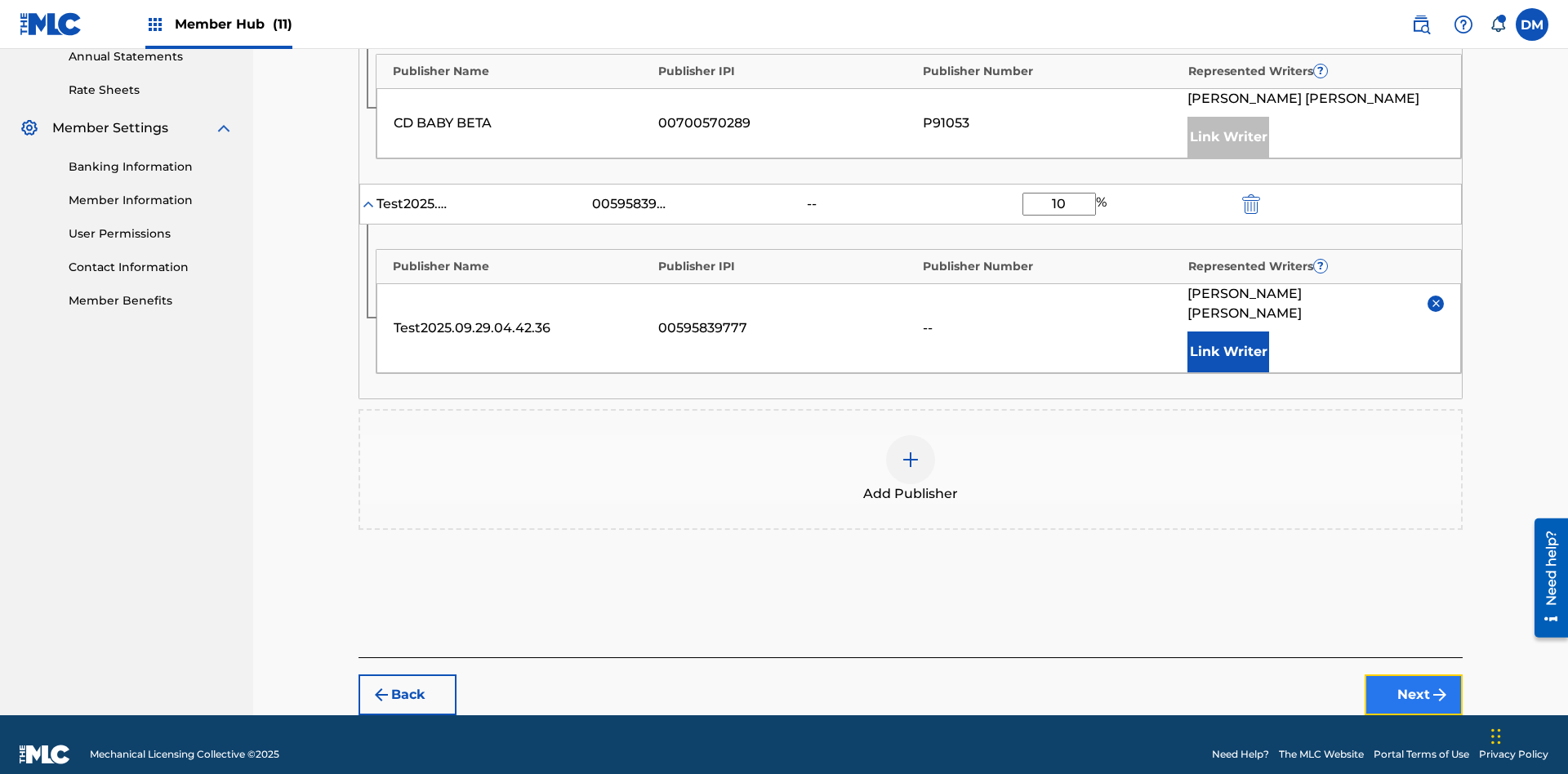
click at [1414, 676] on button "Next" at bounding box center [1414, 695] width 98 height 41
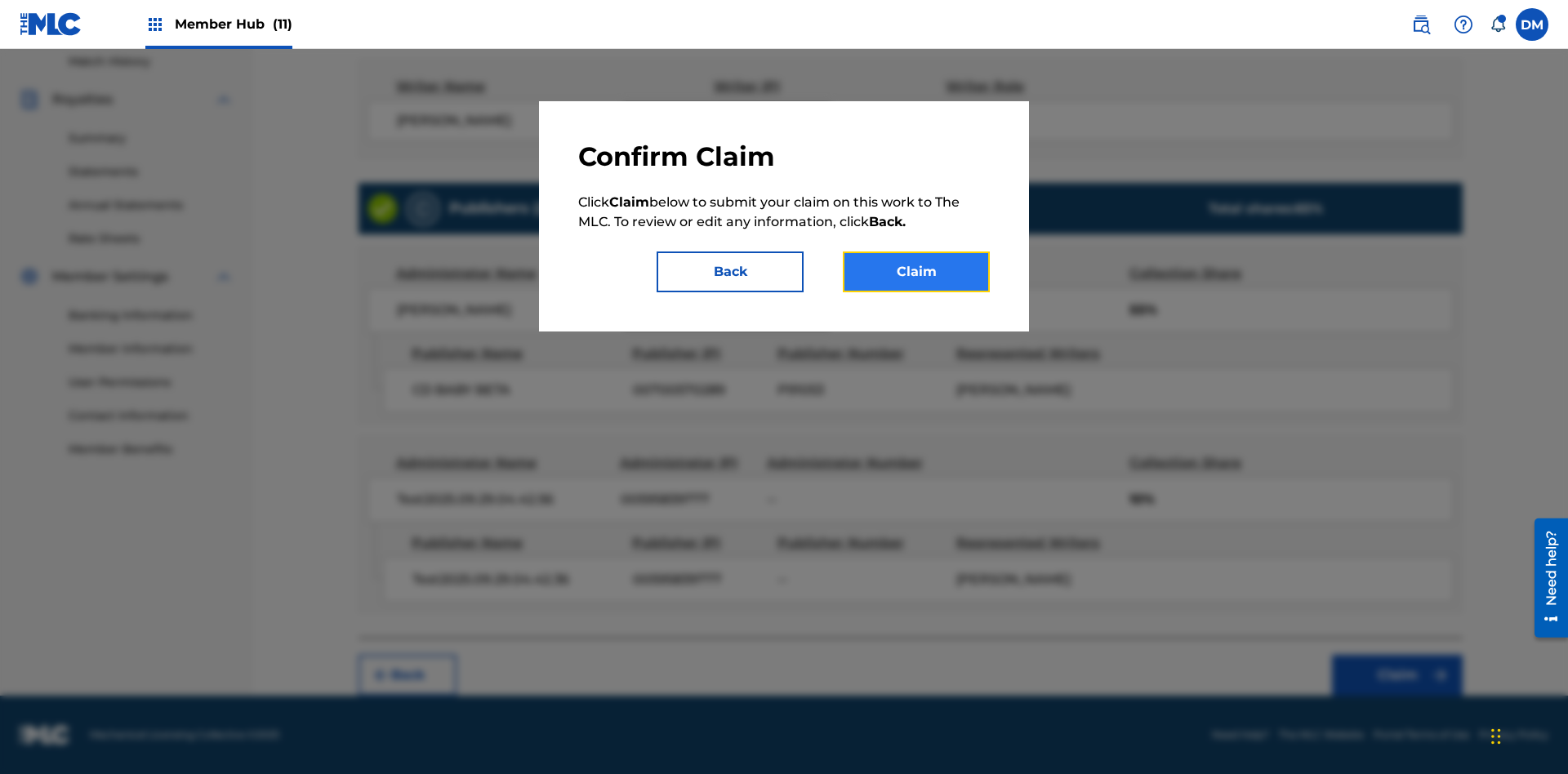
click at [916, 272] on button "Claim" at bounding box center [917, 272] width 147 height 41
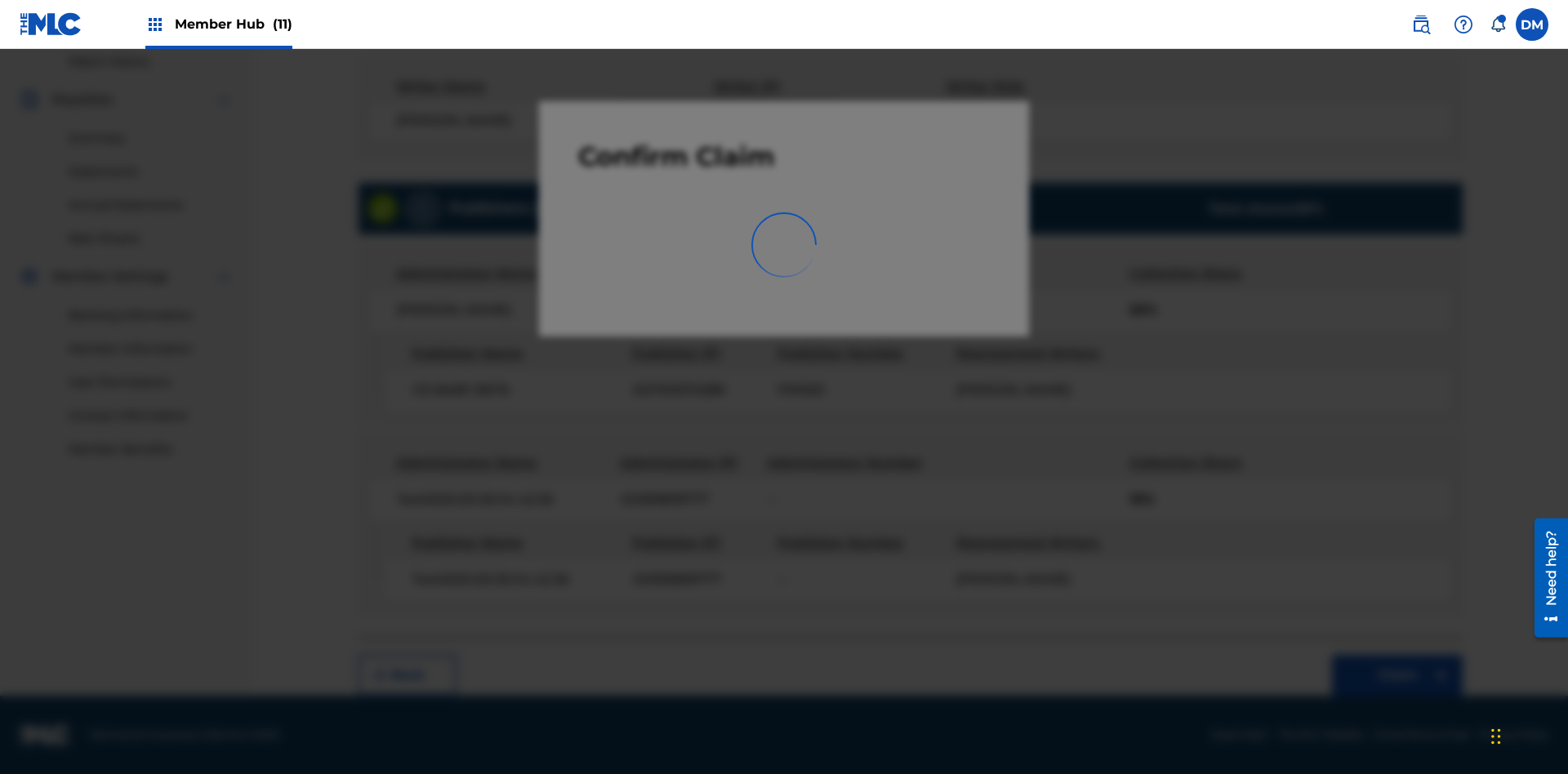
scroll to position [239, 0]
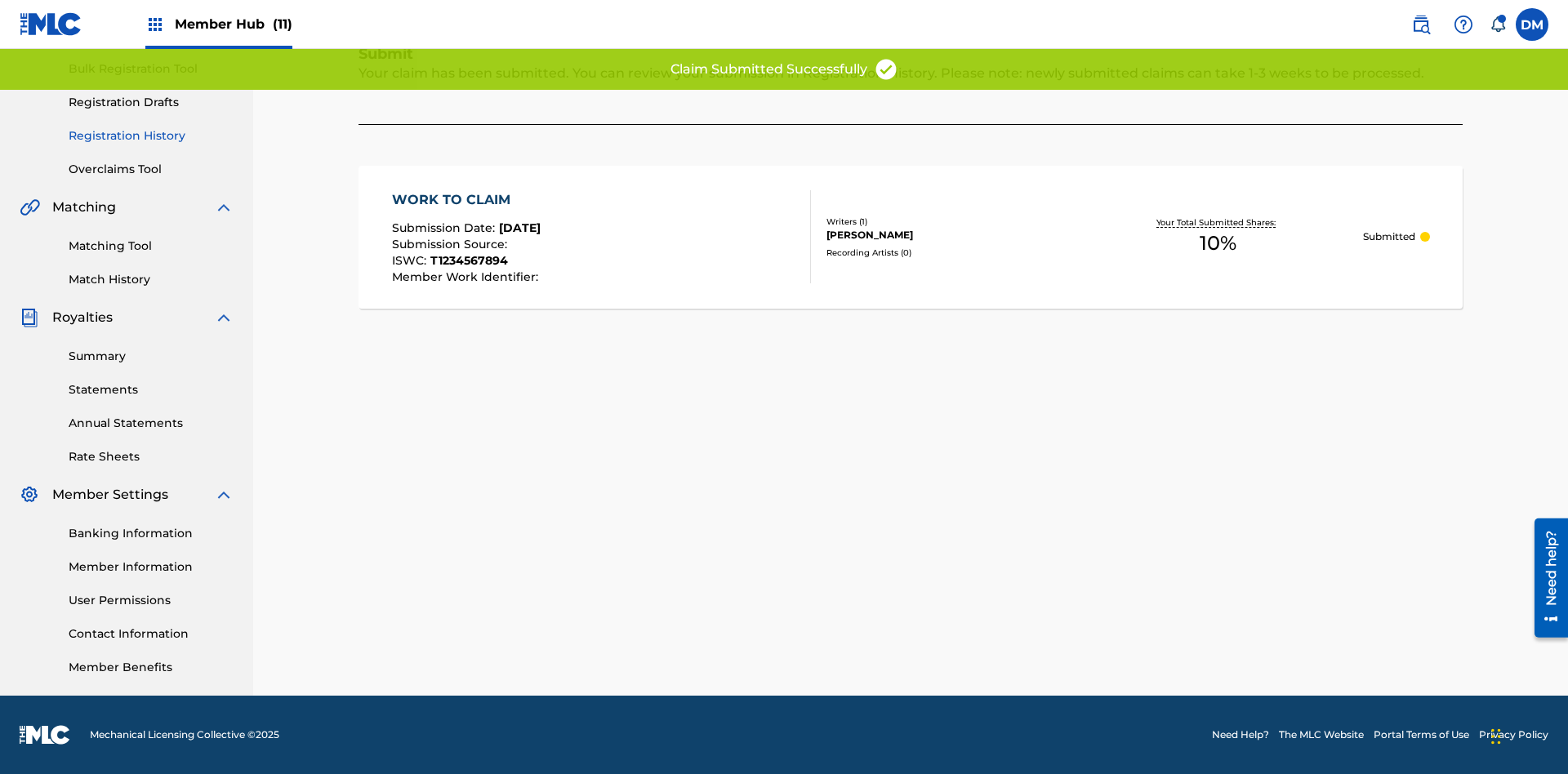
click at [151, 136] on link "Registration History" at bounding box center [151, 136] width 165 height 18
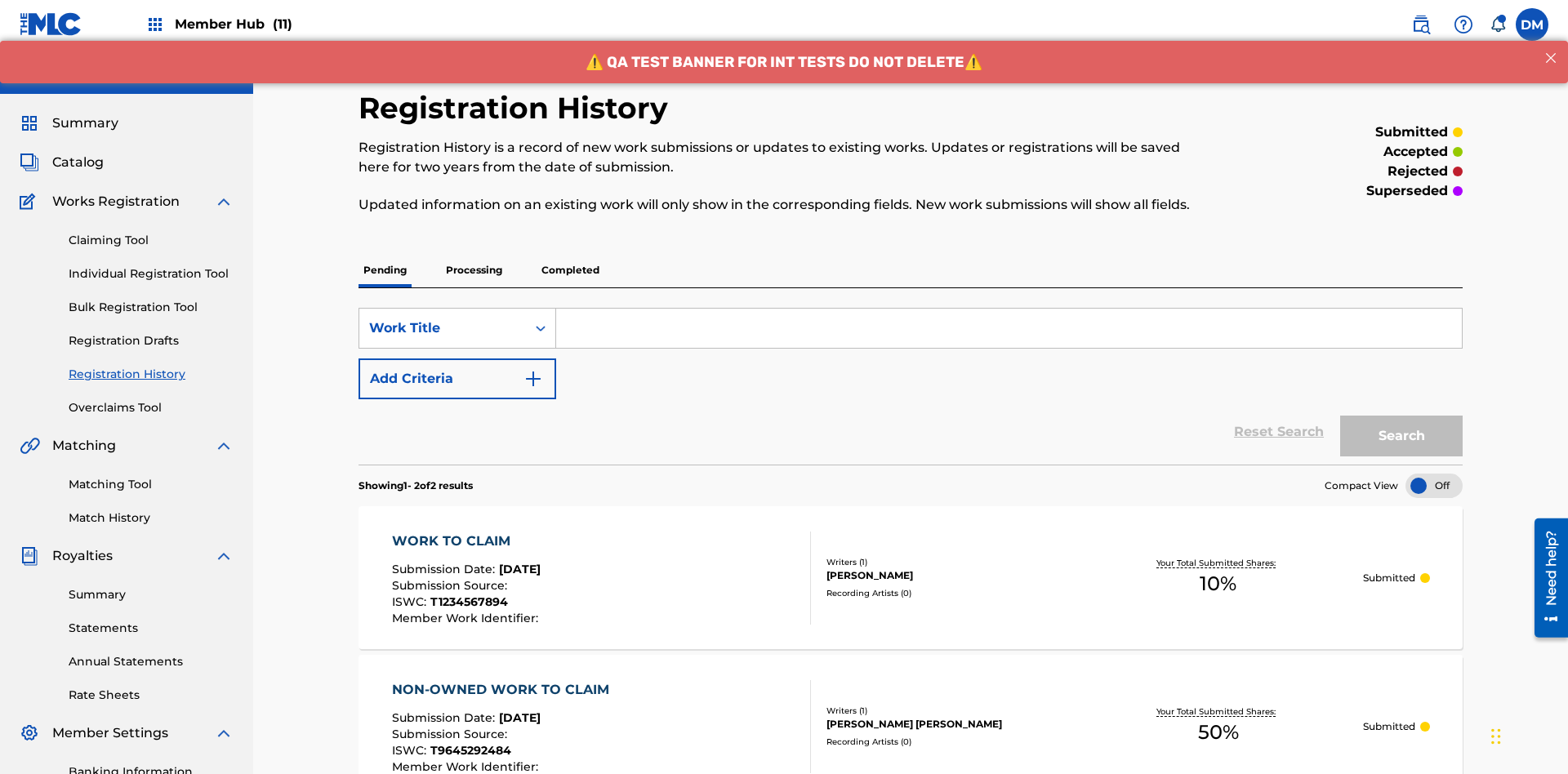
click at [1008, 309] on input "Search Form" at bounding box center [1009, 328] width 906 height 39
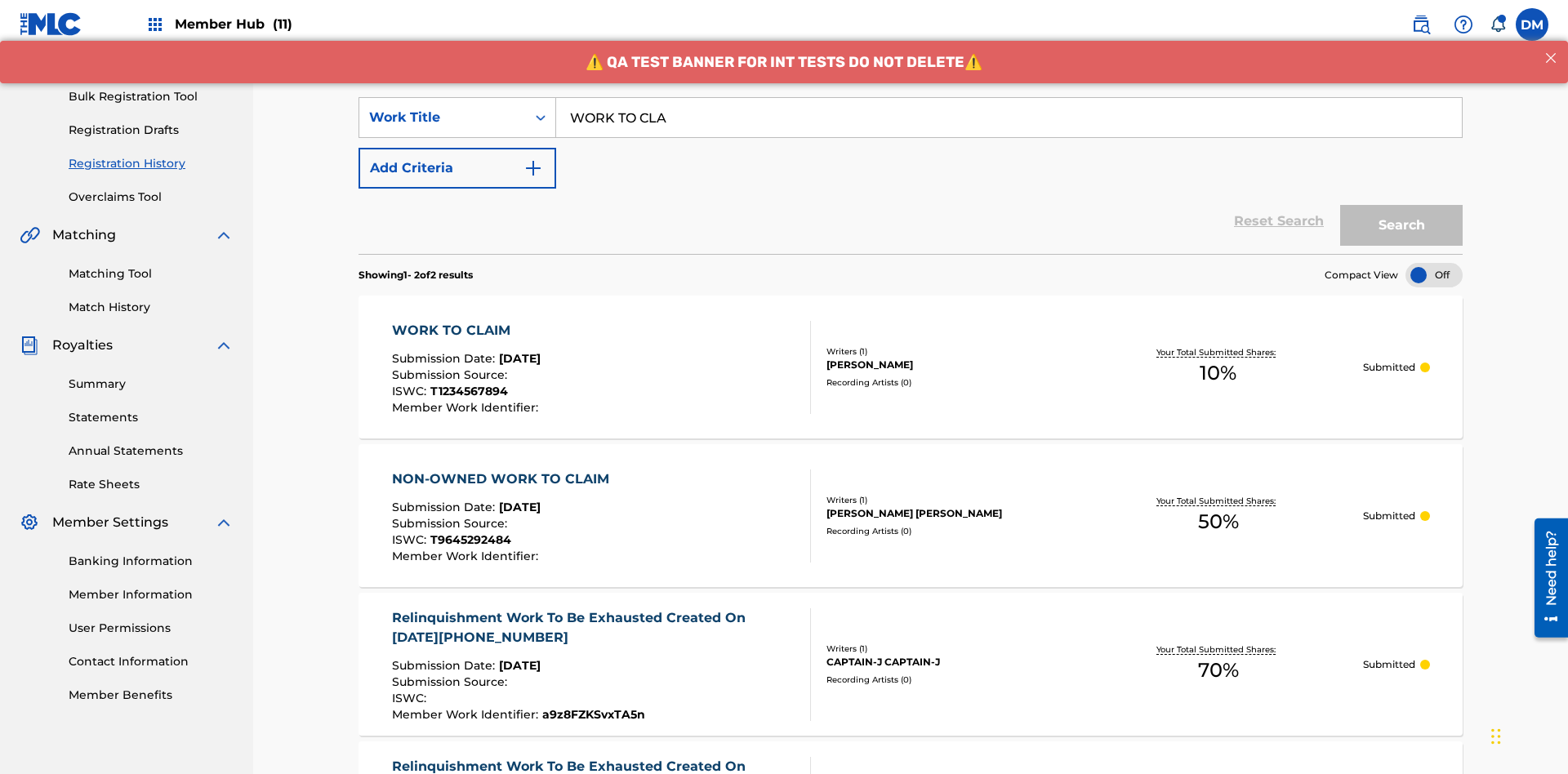
type input "WORK TO CLAIM"
